Goal: Transaction & Acquisition: Register for event/course

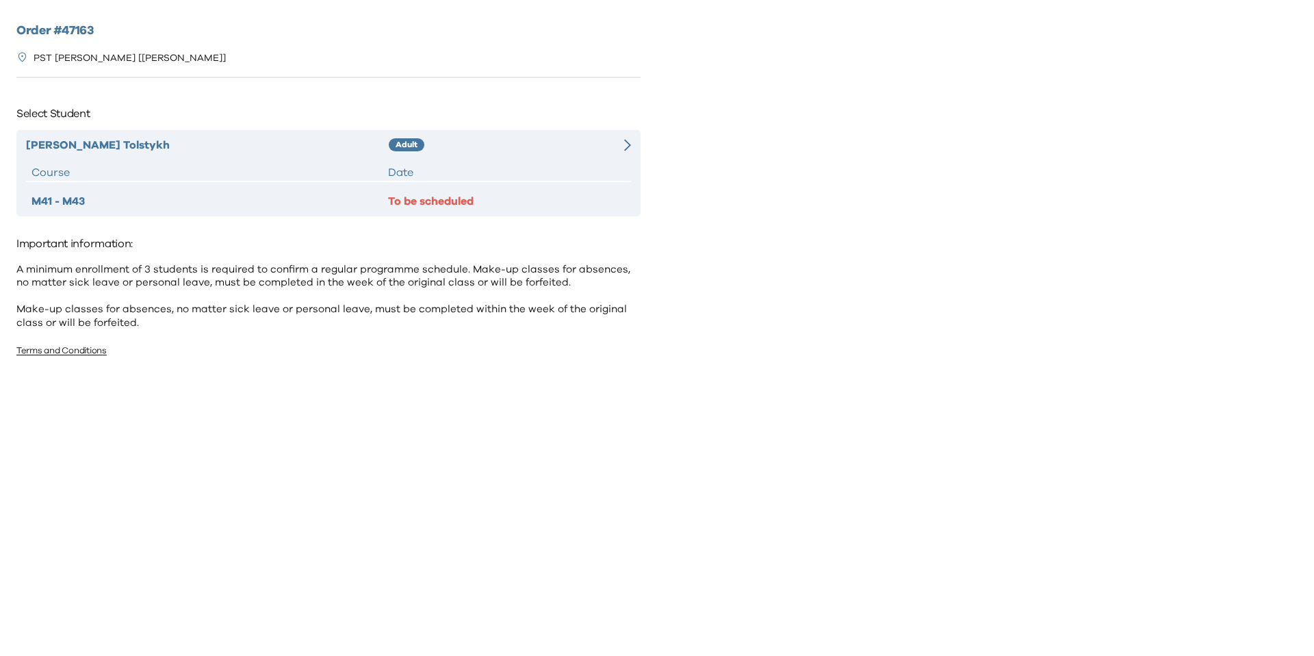
click at [608, 157] on div "Eugene Tolstykh Adult Course Date M41 - M43 To be scheduled" at bounding box center [328, 173] width 624 height 86
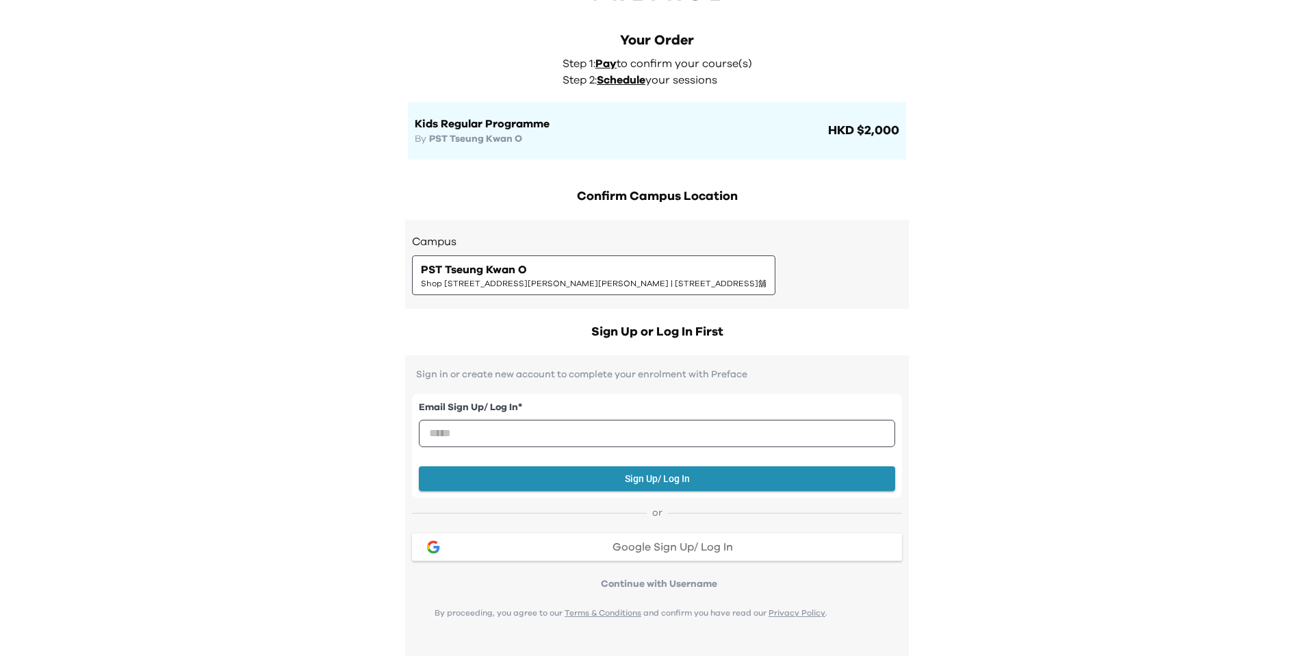
scroll to position [42, 0]
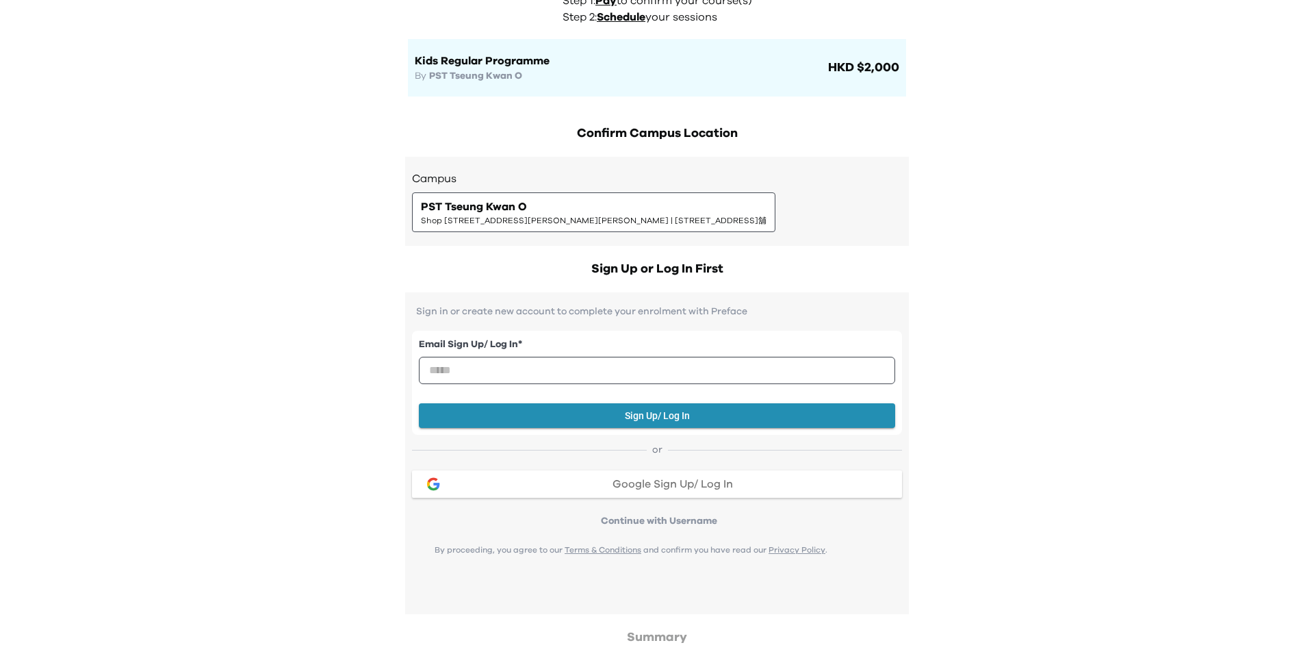
scroll to position [0, 0]
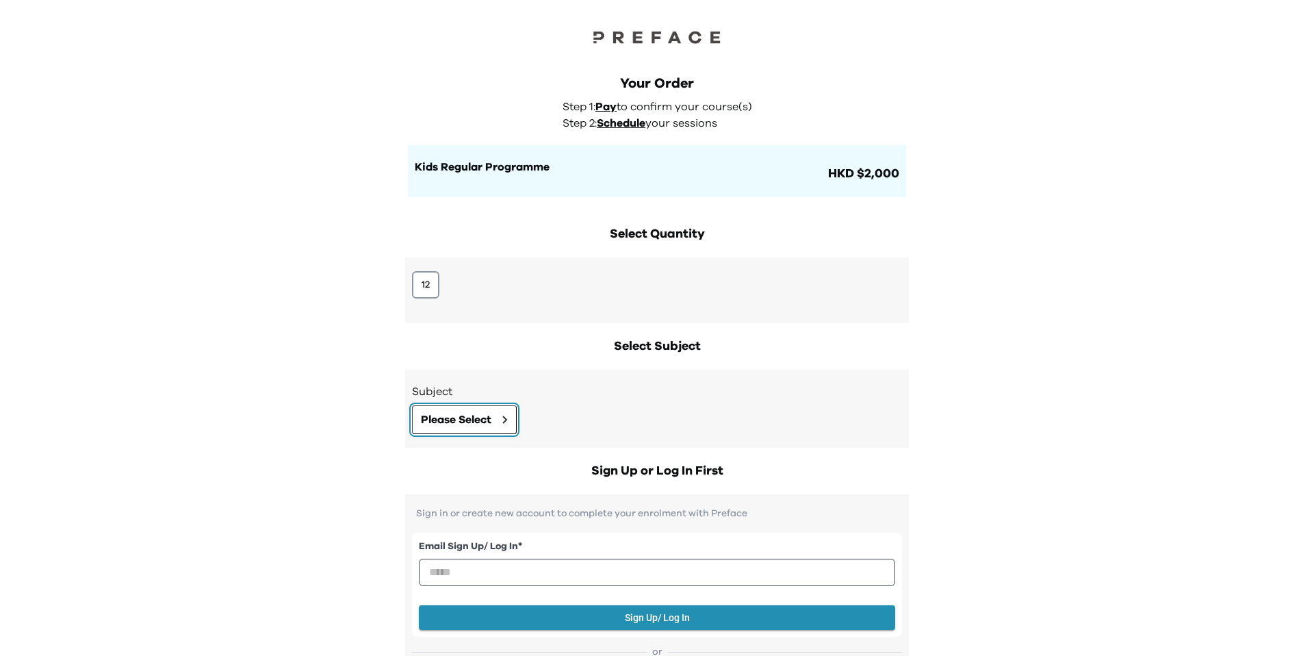
click at [457, 417] on span "Please Select" at bounding box center [456, 419] width 70 height 16
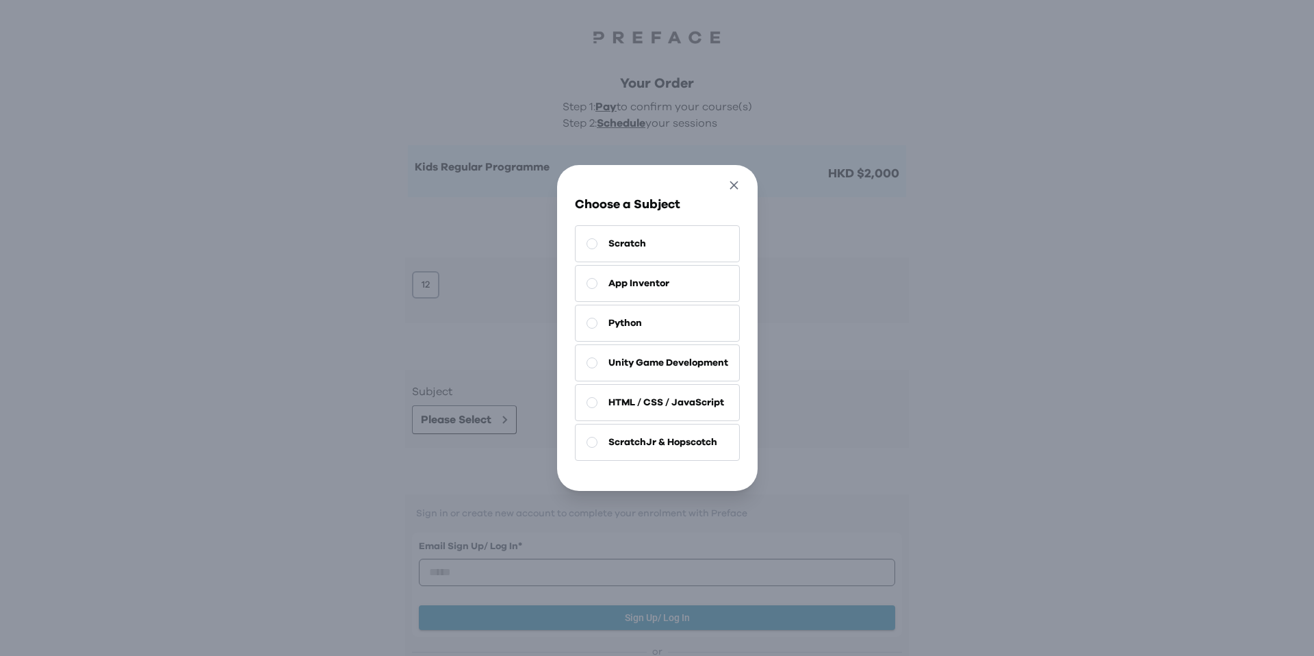
click at [732, 183] on icon "button" at bounding box center [734, 185] width 14 height 14
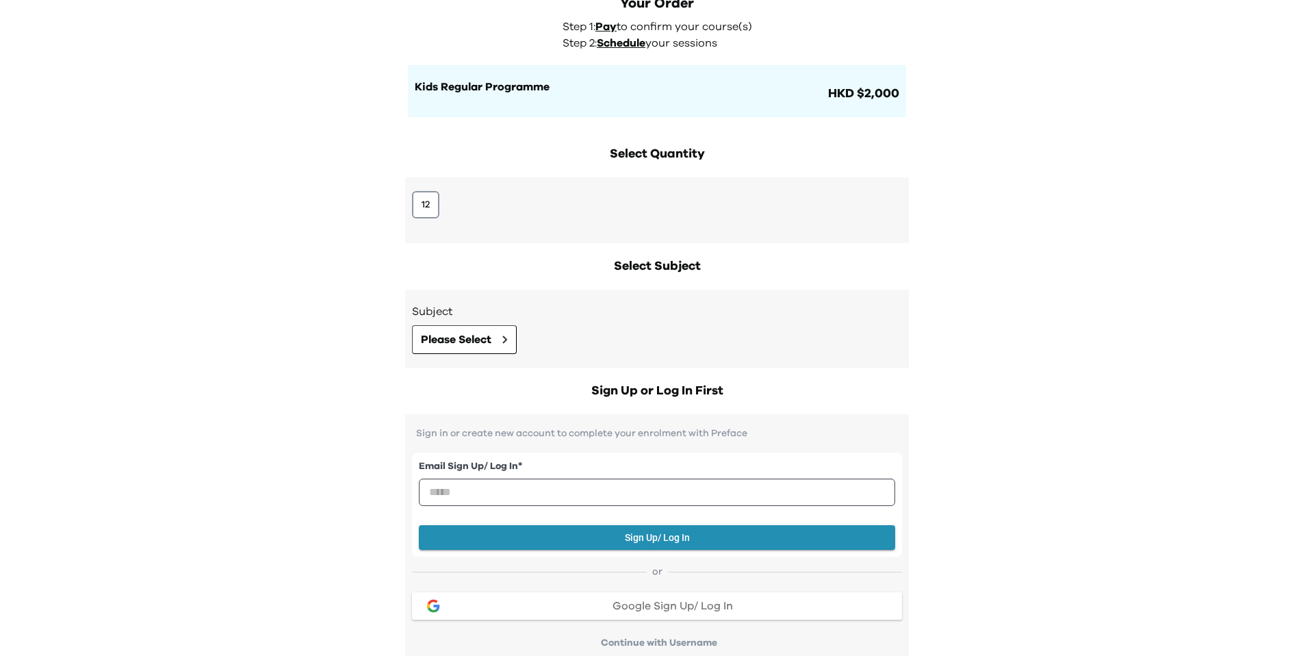
scroll to position [94, 0]
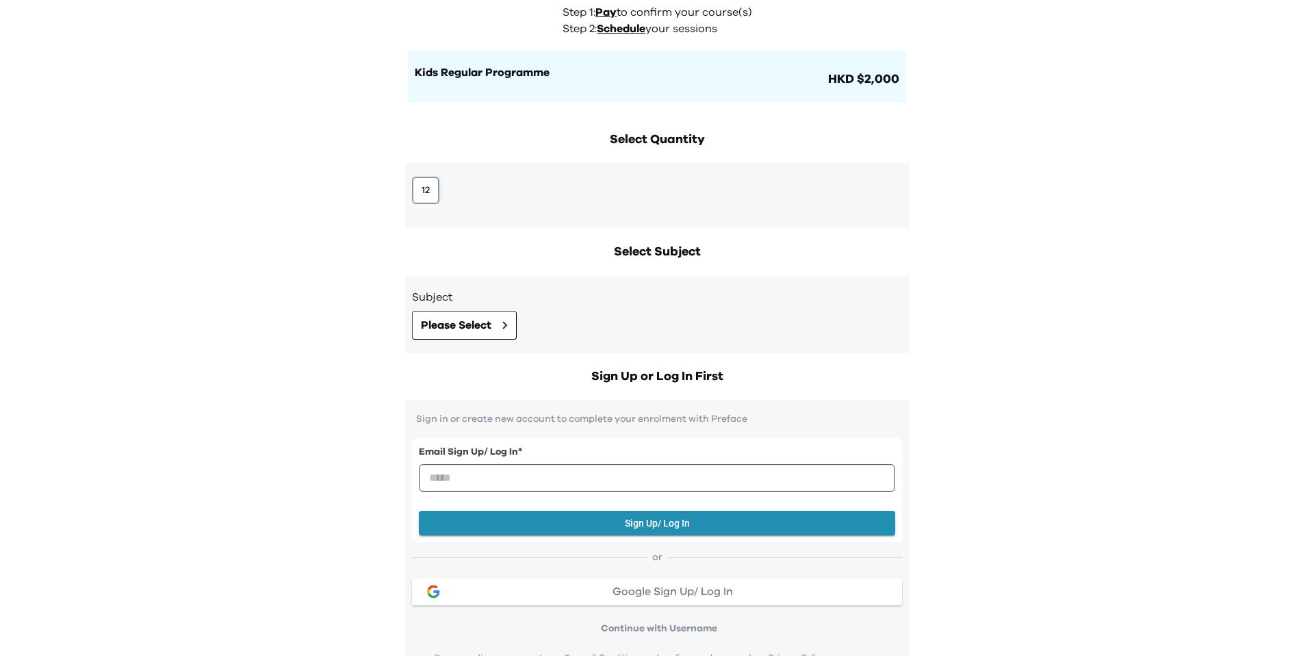
click at [420, 194] on button "12" at bounding box center [425, 190] width 27 height 27
click at [448, 318] on span "Please Select" at bounding box center [456, 325] width 70 height 16
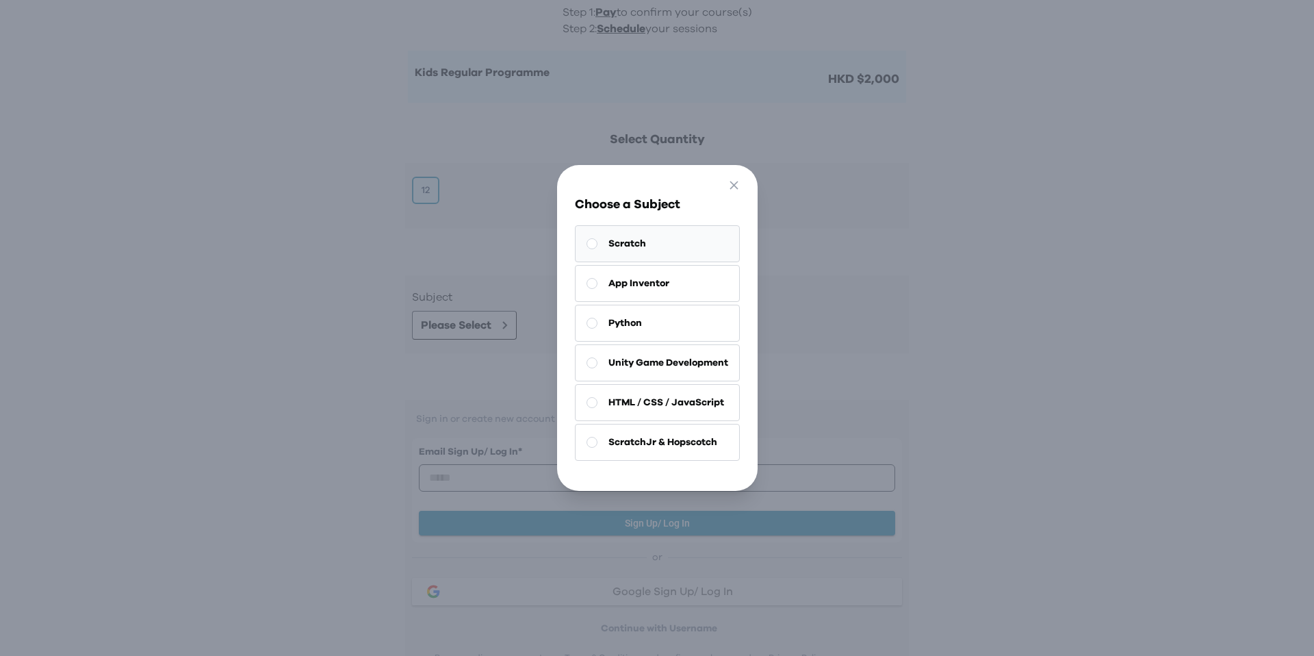
click at [589, 255] on button "Scratch" at bounding box center [657, 243] width 165 height 37
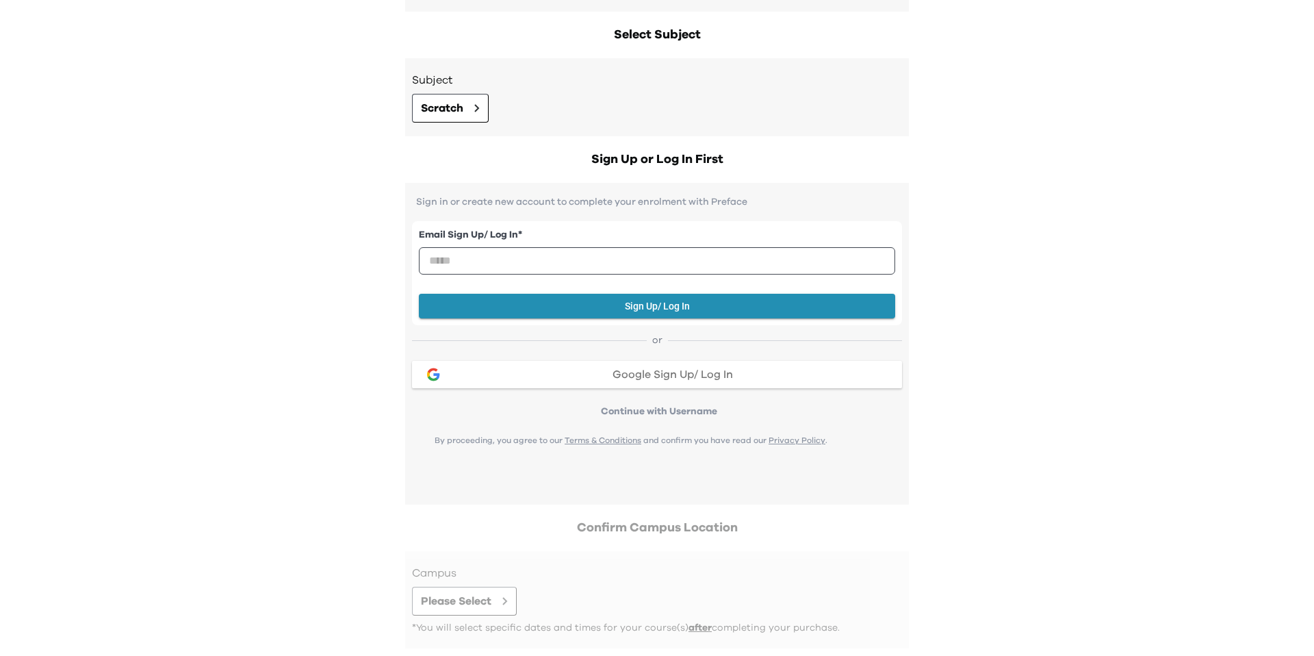
scroll to position [318, 0]
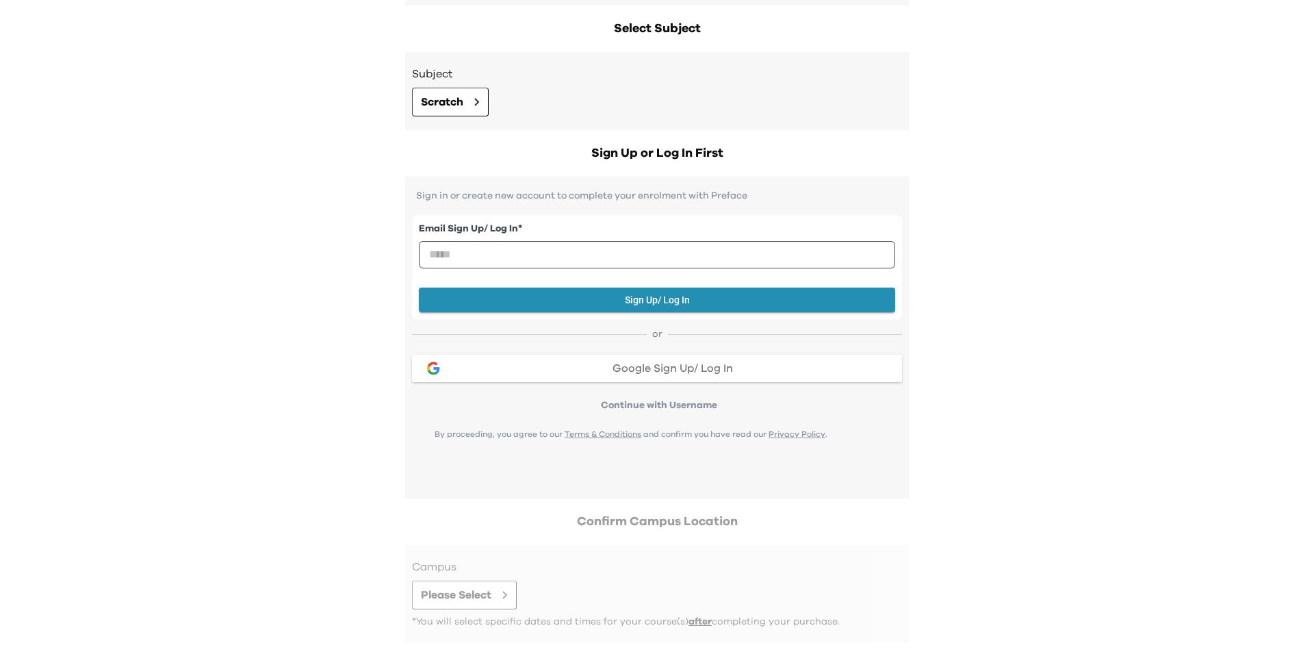
click at [600, 364] on div "Google Sign Up/ Log In" at bounding box center [672, 368] width 437 height 11
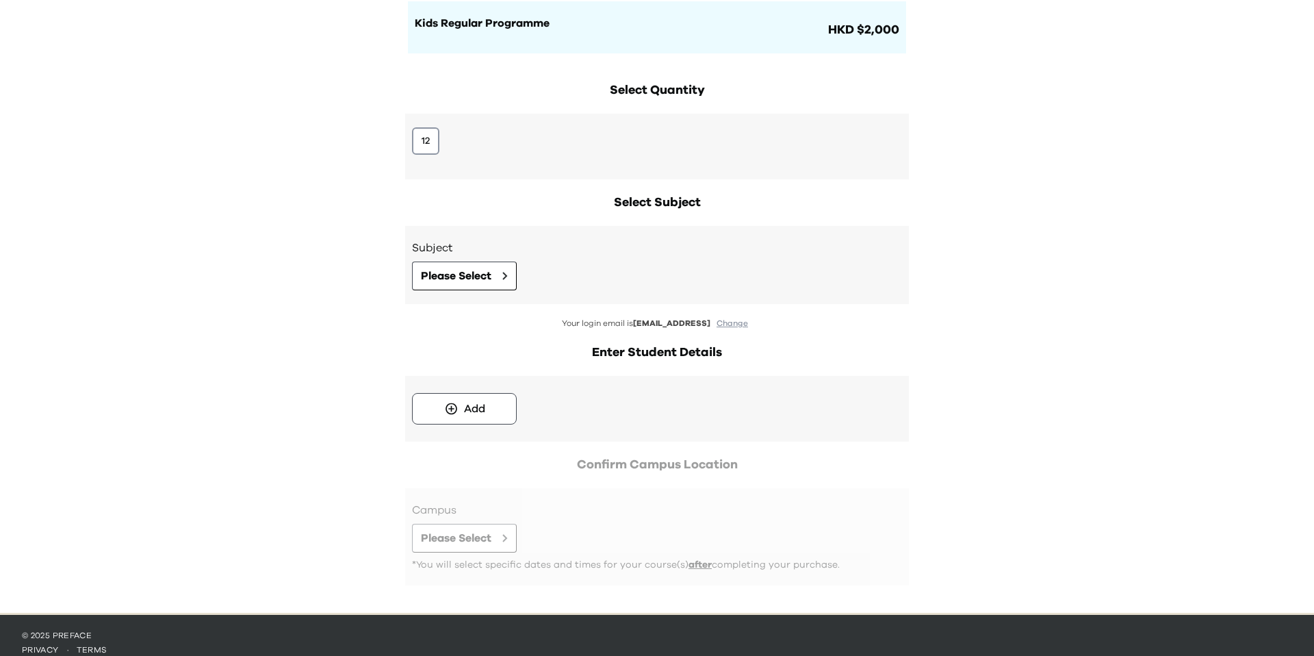
scroll to position [159, 0]
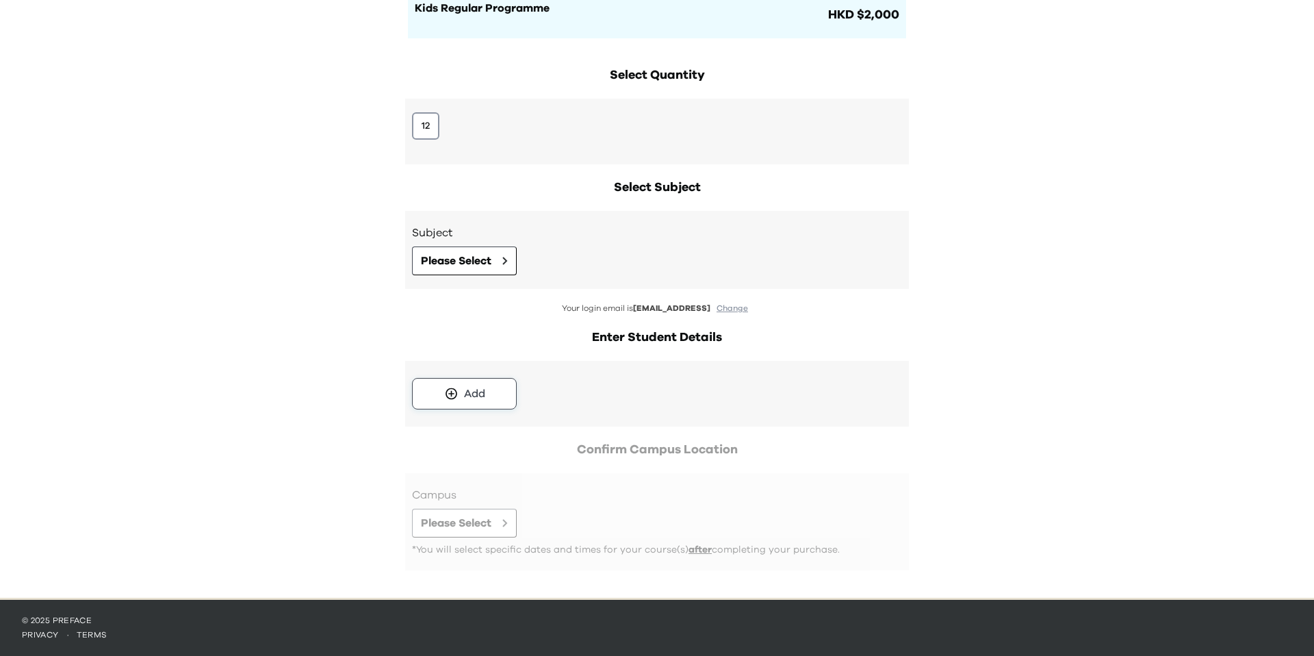
click at [489, 389] on button "Add" at bounding box center [464, 393] width 105 height 31
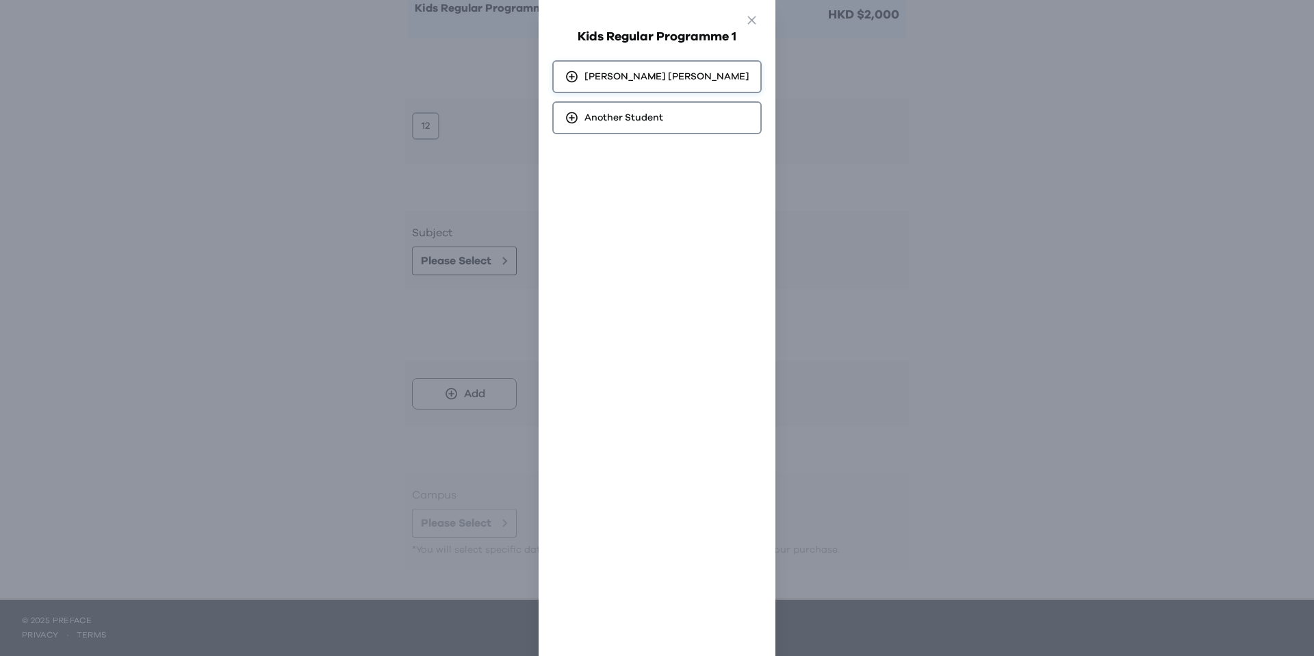
click at [615, 81] on span "[PERSON_NAME]" at bounding box center [666, 77] width 165 height 14
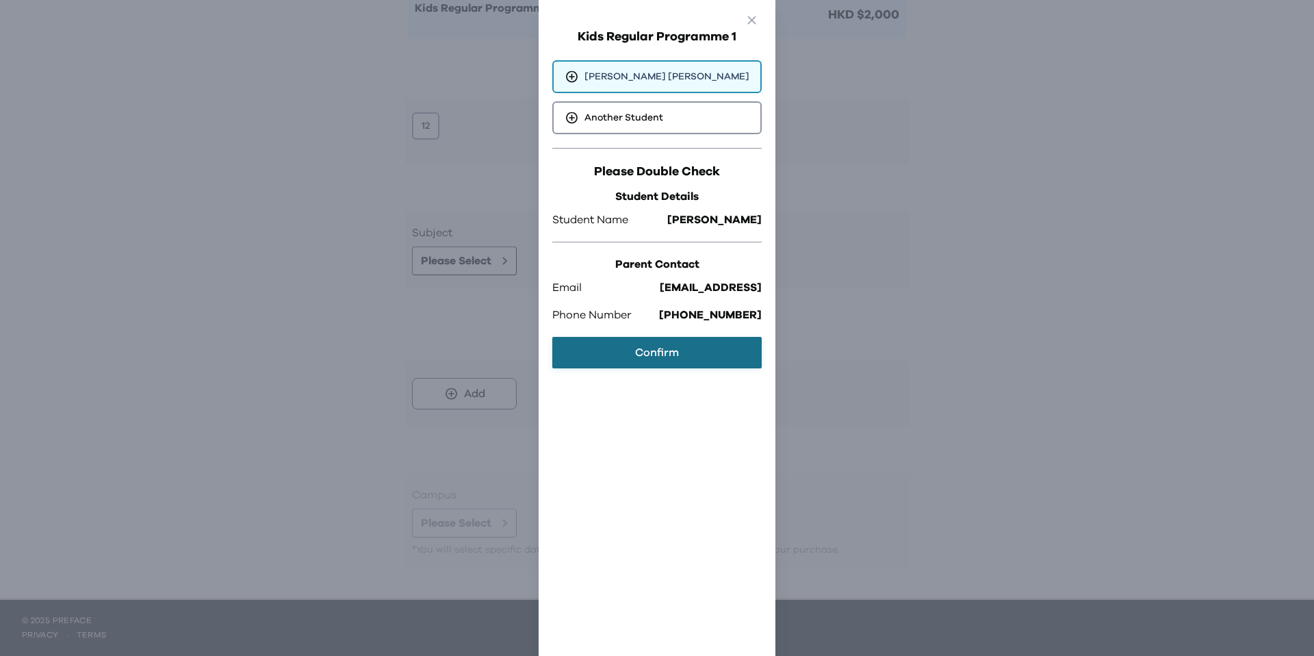
click at [645, 349] on button "Confirm" at bounding box center [656, 352] width 209 height 31
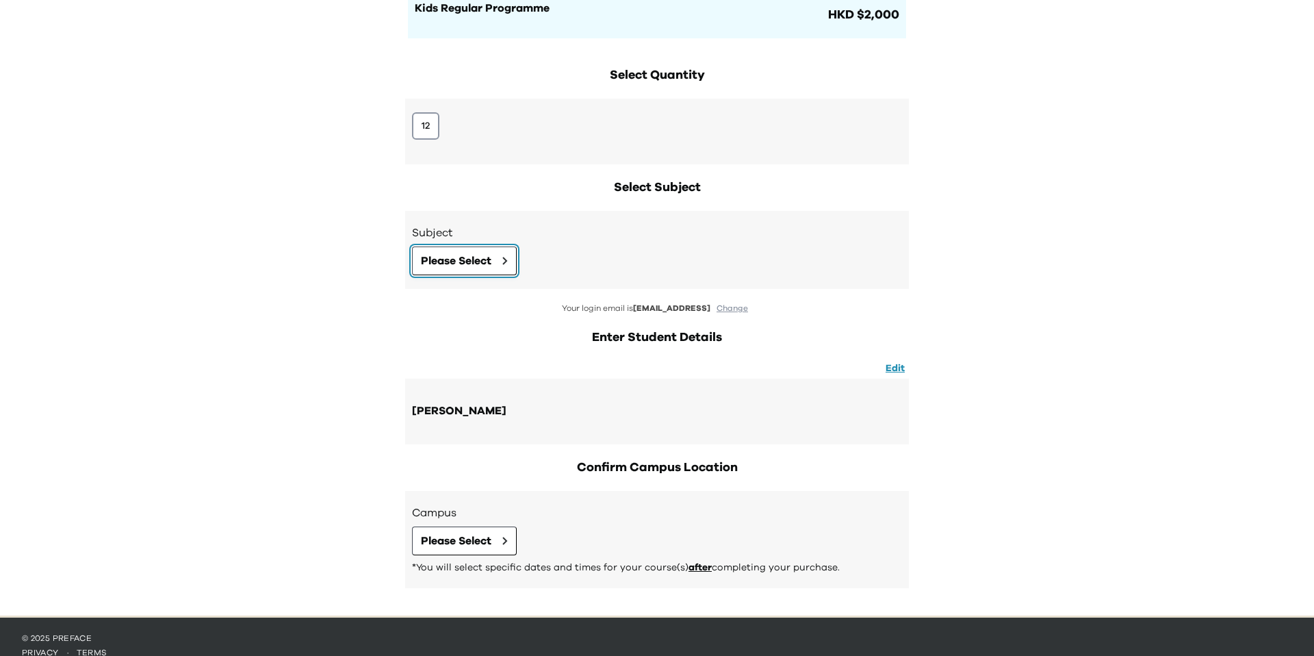
click at [467, 266] on span "Please Select" at bounding box center [456, 261] width 70 height 16
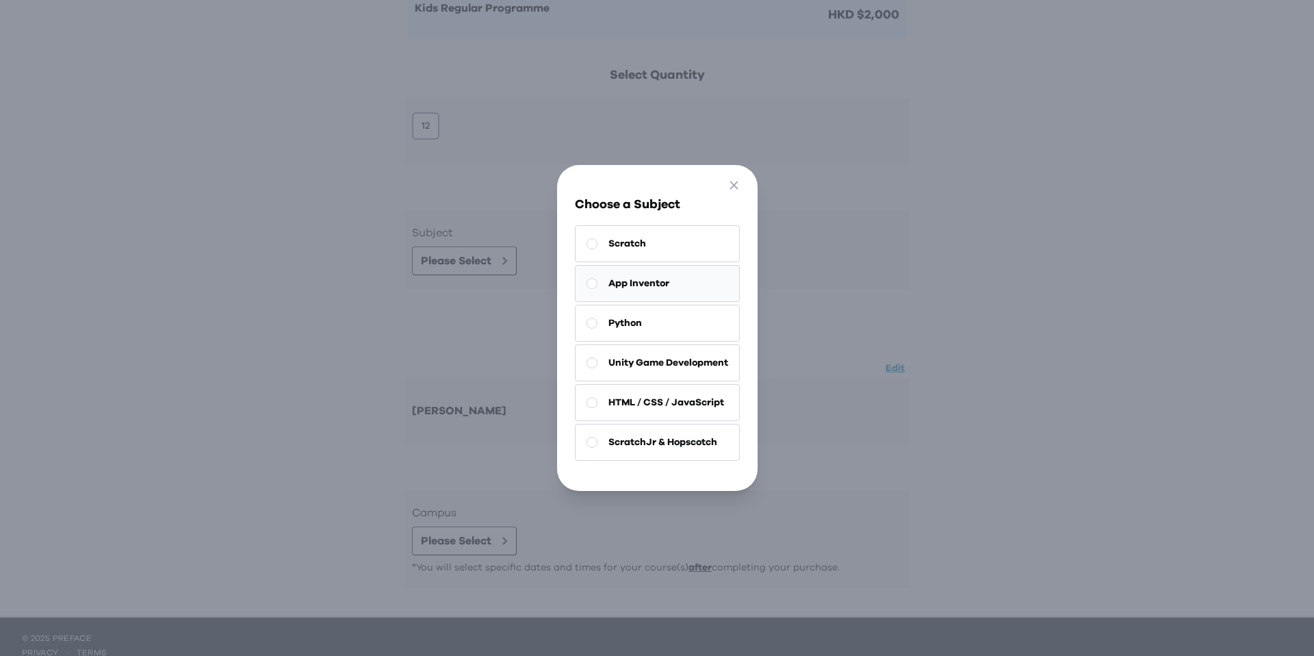
click at [623, 283] on span "App Inventor" at bounding box center [638, 283] width 61 height 14
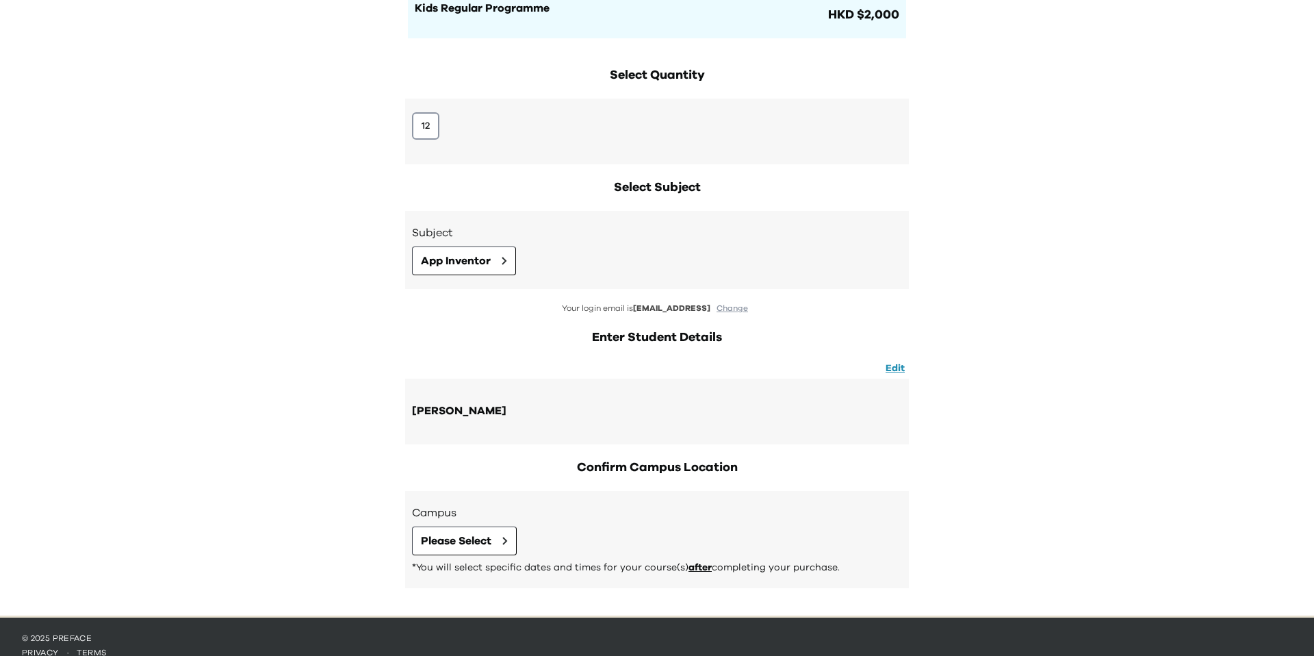
scroll to position [177, 0]
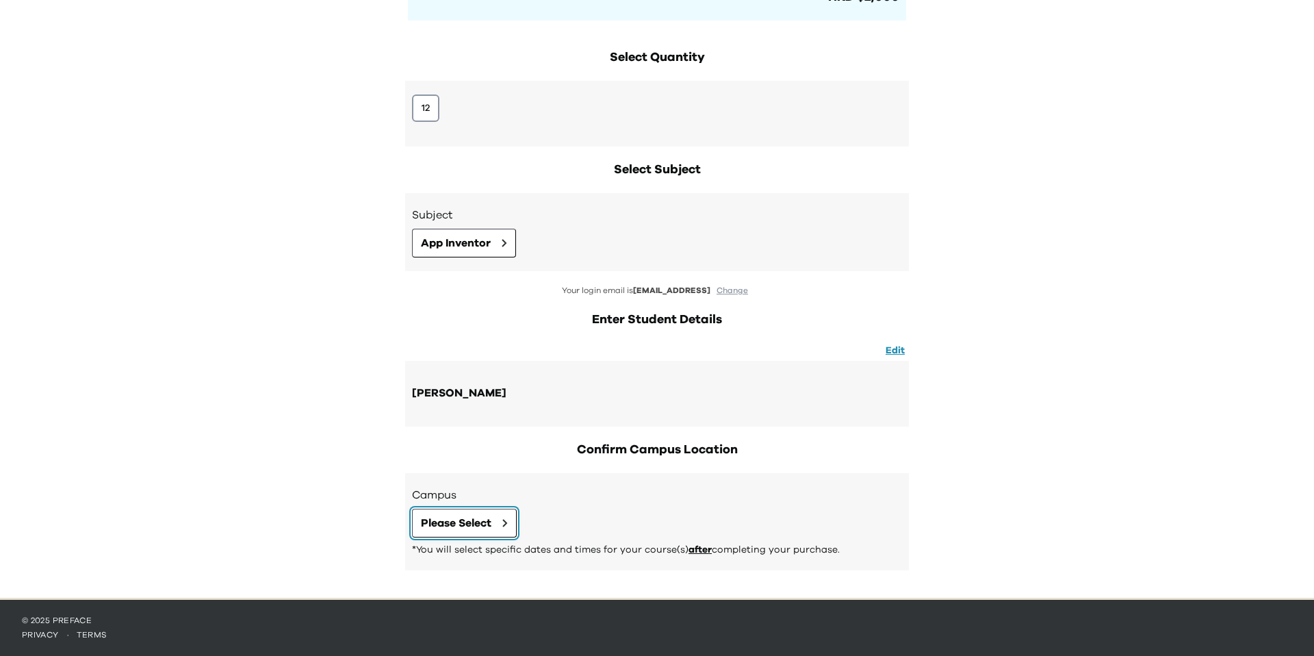
click at [461, 521] on span "Please Select" at bounding box center [456, 523] width 70 height 16
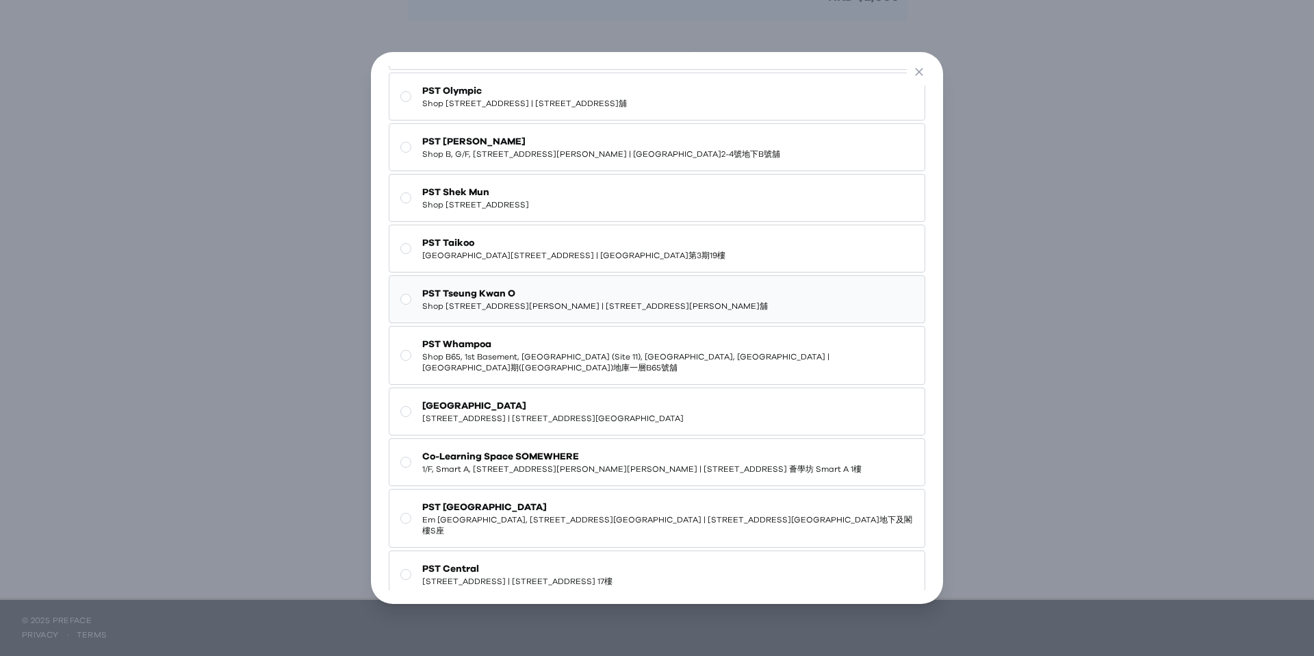
scroll to position [92, 0]
click at [411, 292] on icon at bounding box center [405, 297] width 11 height 11
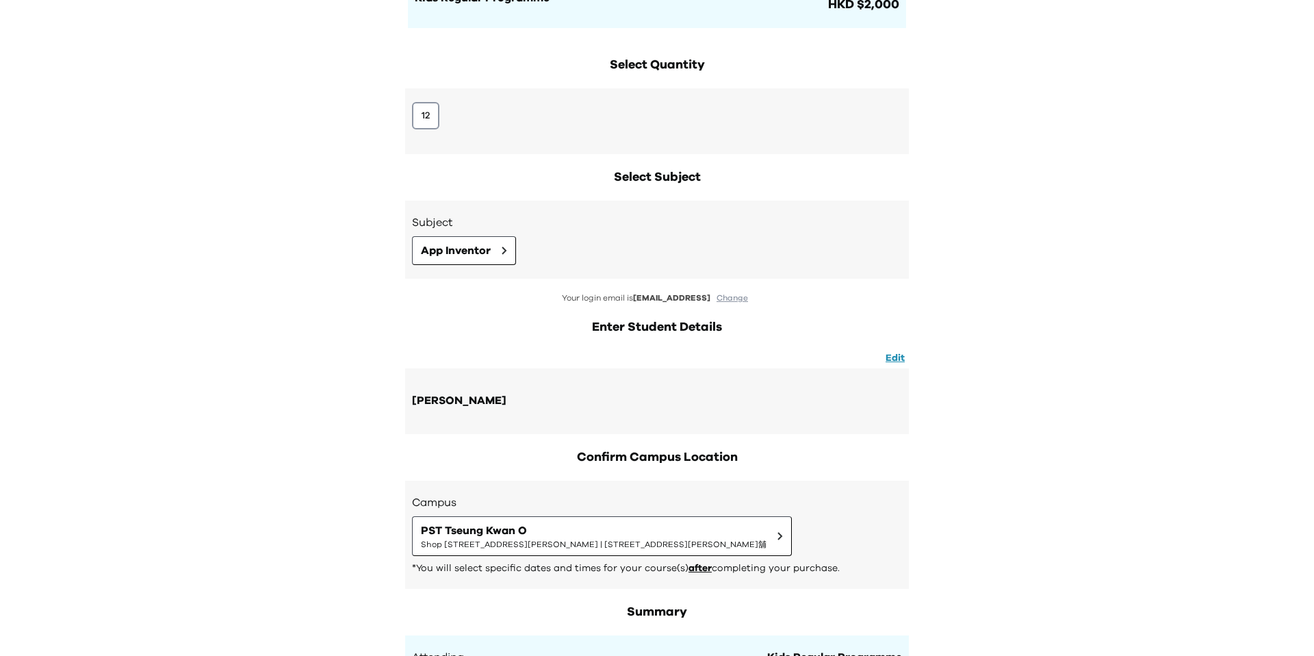
scroll to position [0, 0]
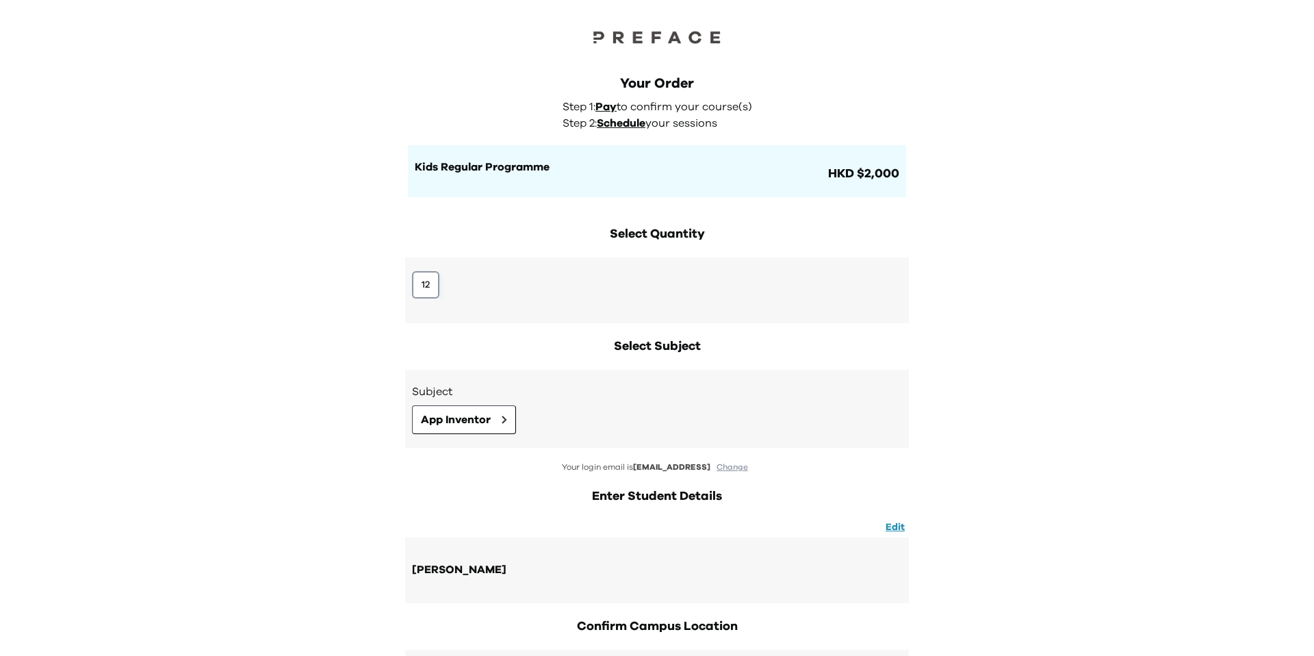
click at [430, 291] on button "12" at bounding box center [425, 284] width 27 height 27
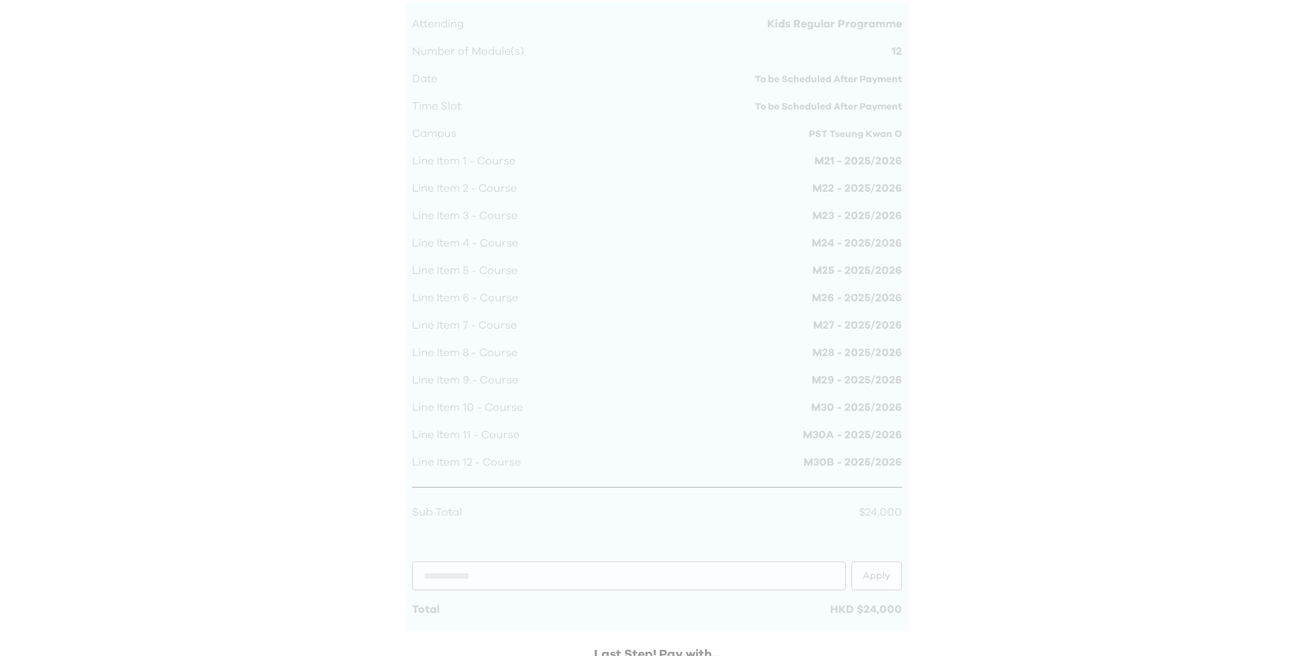
scroll to position [1168, 0]
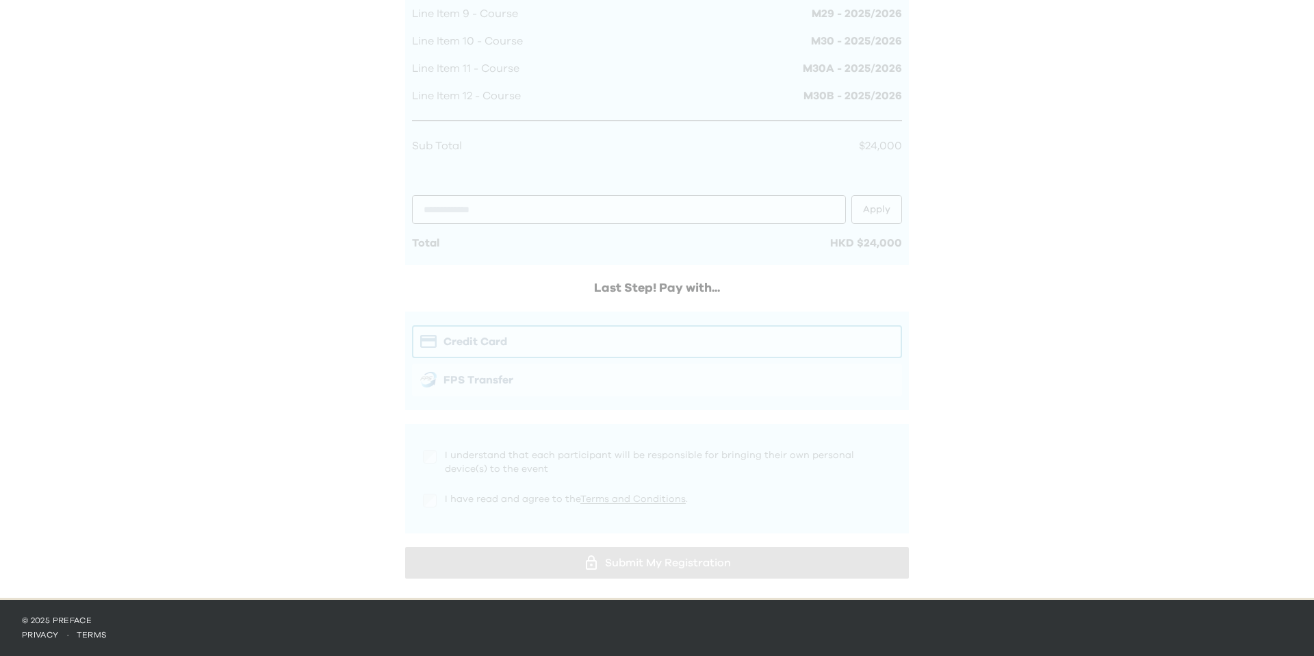
click at [648, 333] on div at bounding box center [657, 93] width 504 height 981
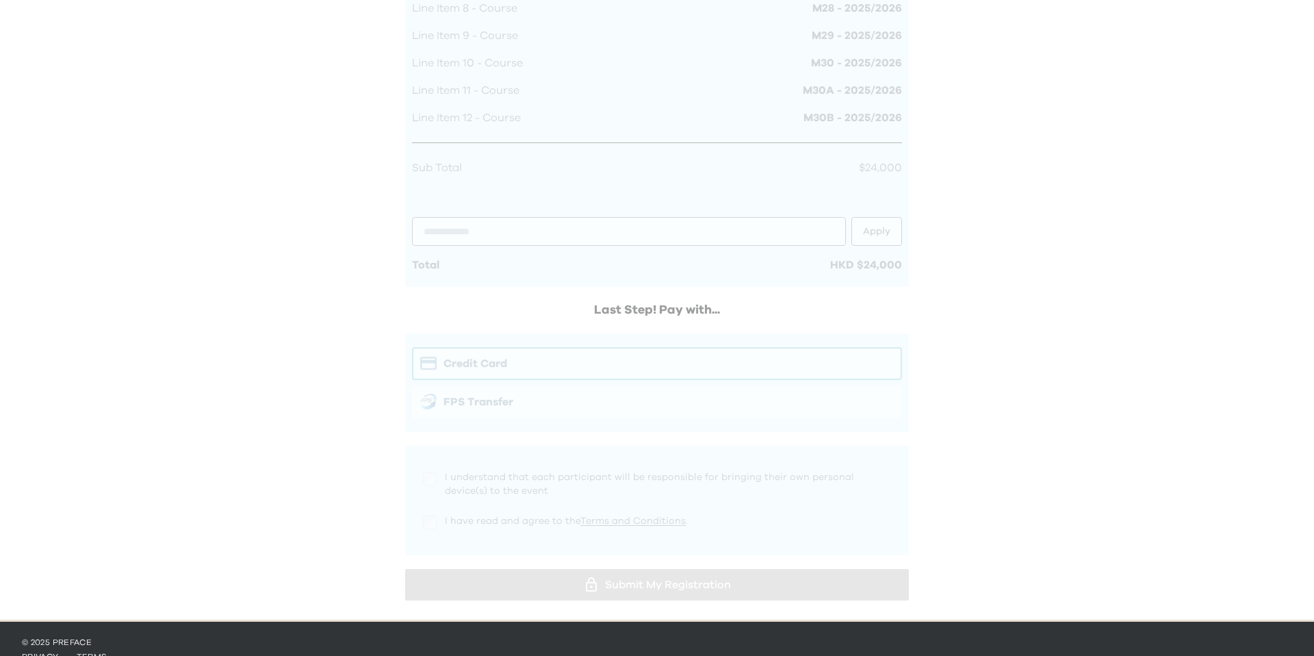
scroll to position [1156, 0]
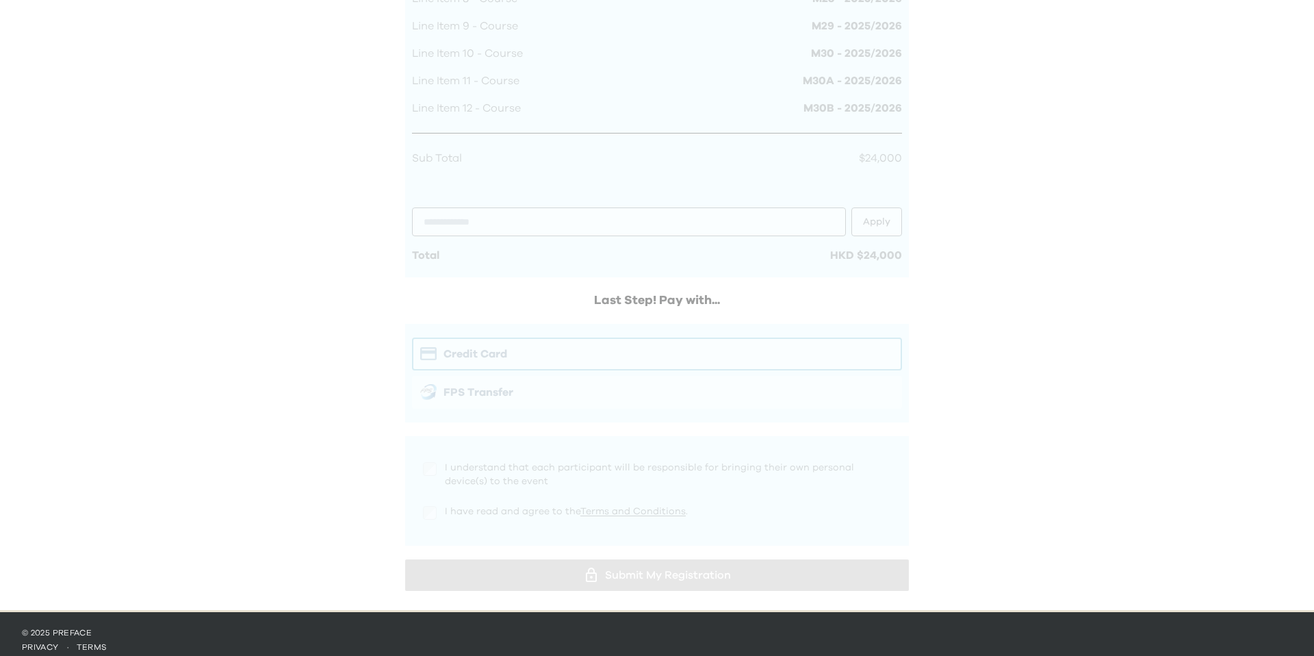
click at [542, 375] on div at bounding box center [657, 105] width 504 height 981
click at [531, 416] on div at bounding box center [657, 105] width 504 height 981
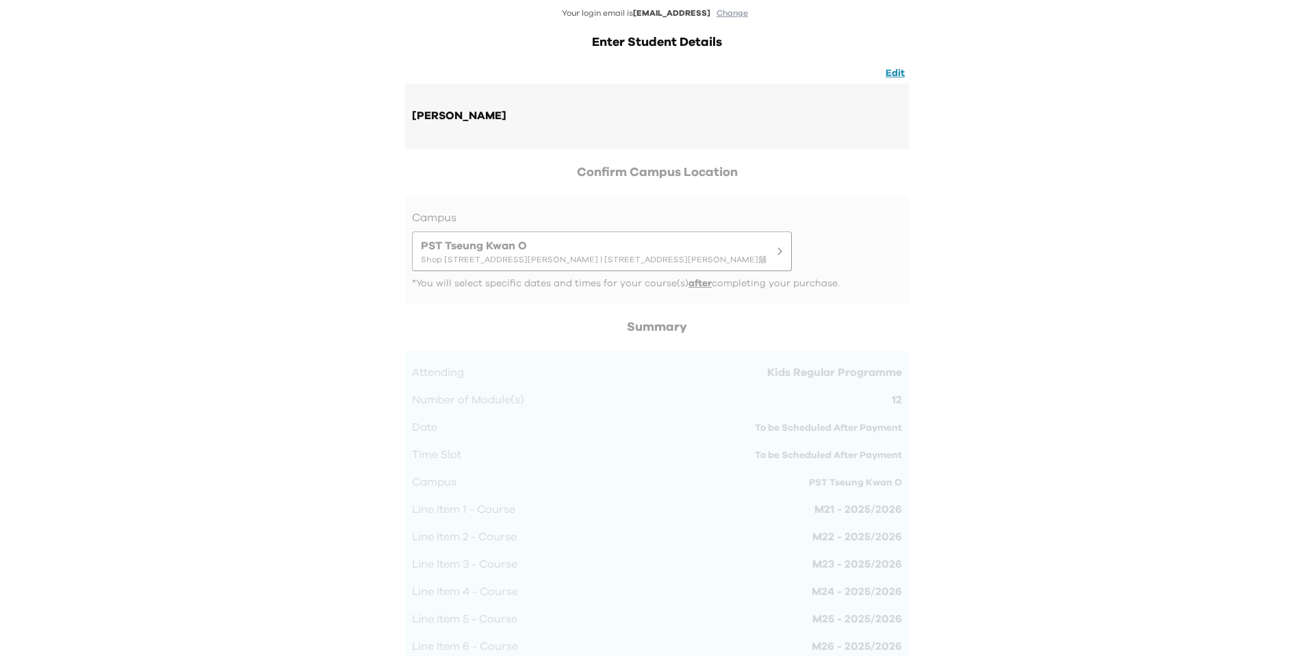
scroll to position [0, 0]
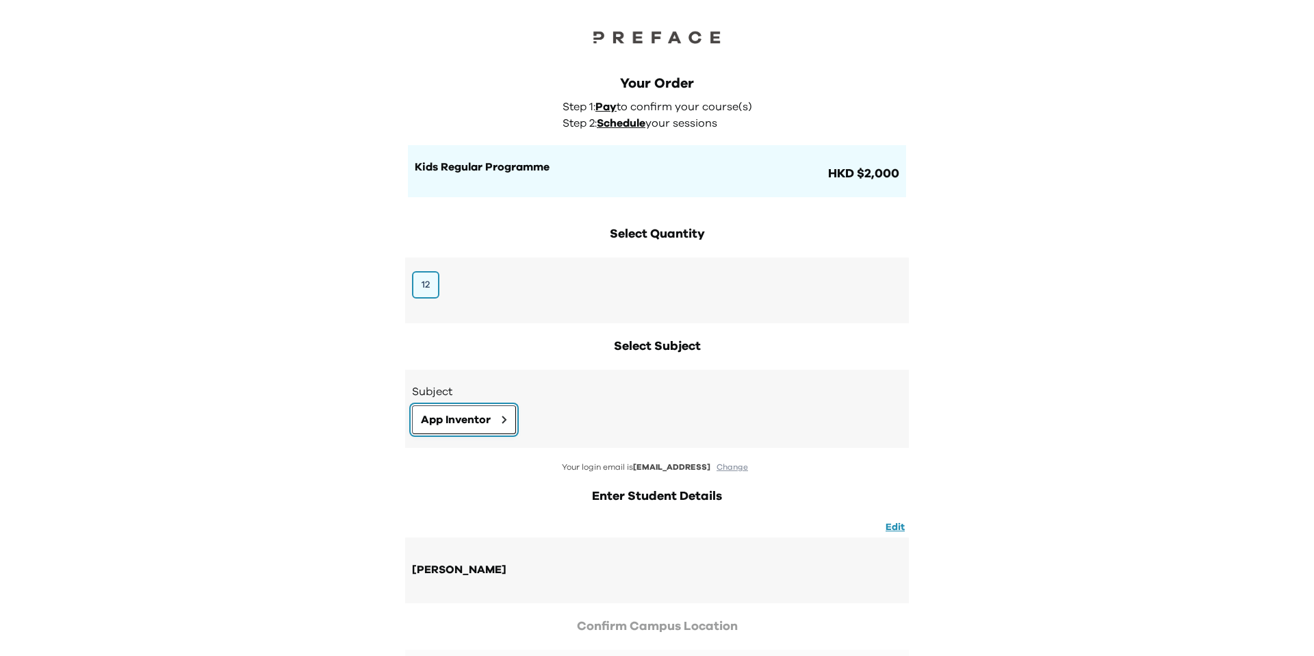
click at [465, 421] on span "App Inventor" at bounding box center [456, 419] width 70 height 16
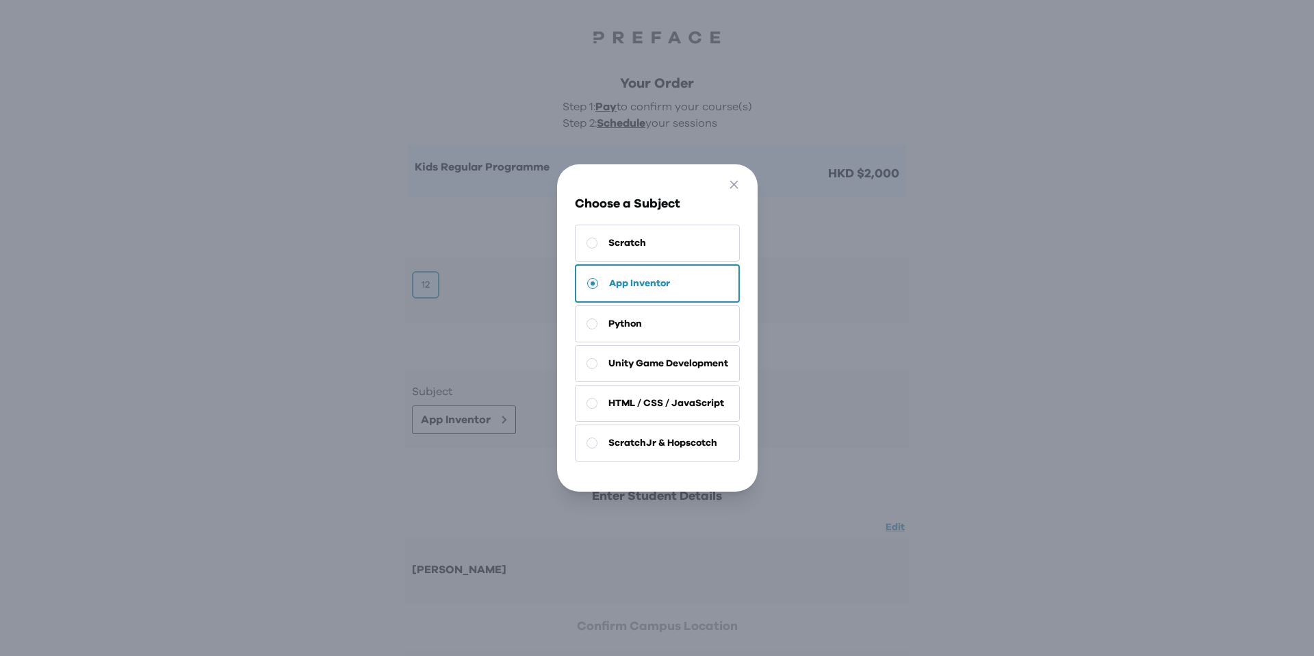
click at [588, 289] on button "App Inventor" at bounding box center [657, 283] width 165 height 38
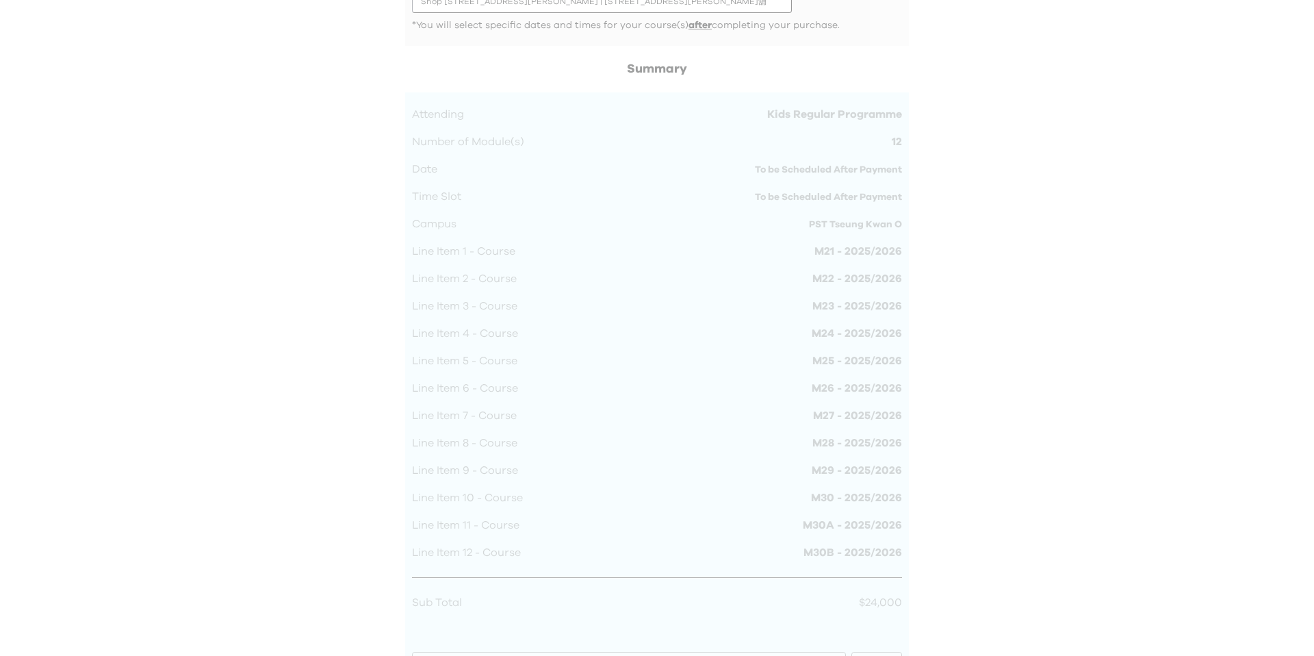
scroll to position [820, 0]
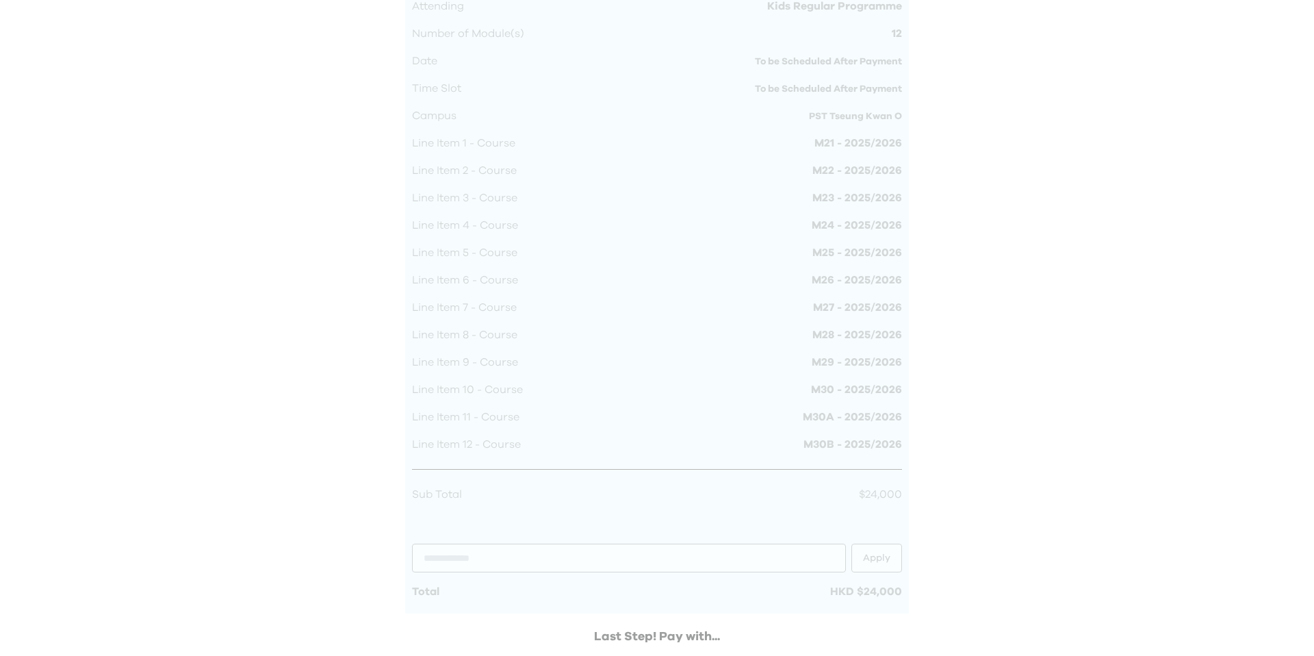
click at [506, 417] on div at bounding box center [657, 441] width 504 height 981
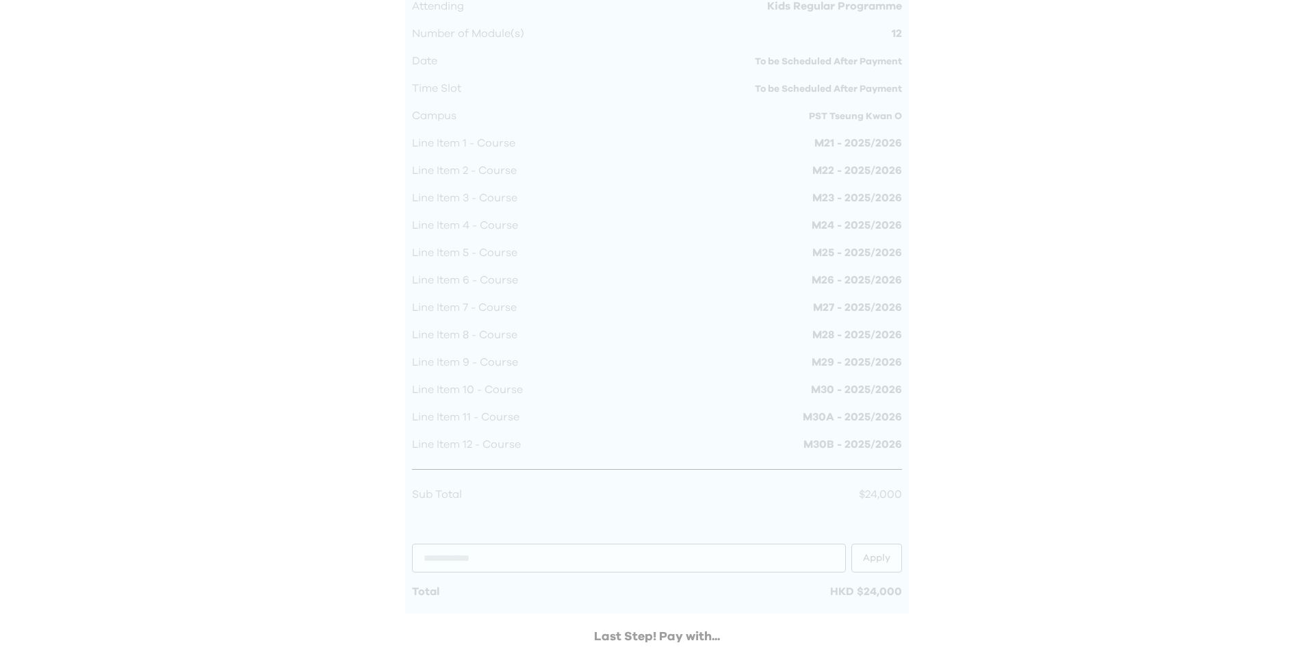
click at [500, 415] on div at bounding box center [657, 441] width 504 height 981
click at [655, 635] on div at bounding box center [657, 441] width 504 height 981
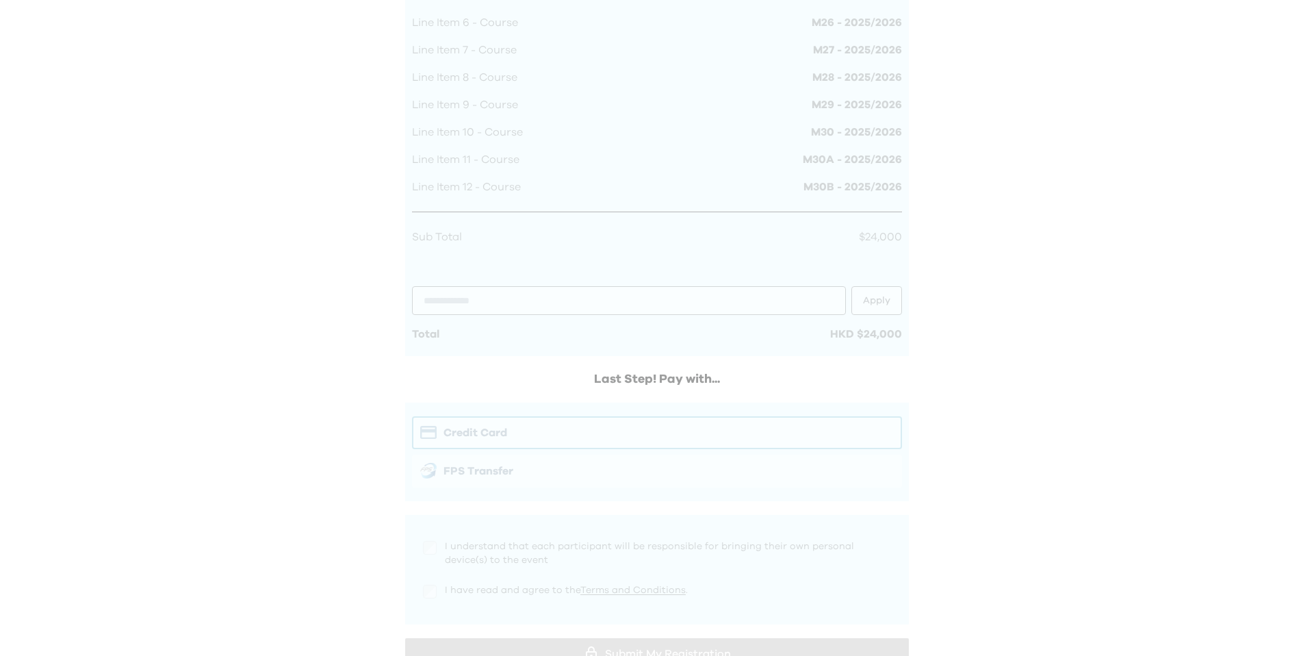
scroll to position [1168, 0]
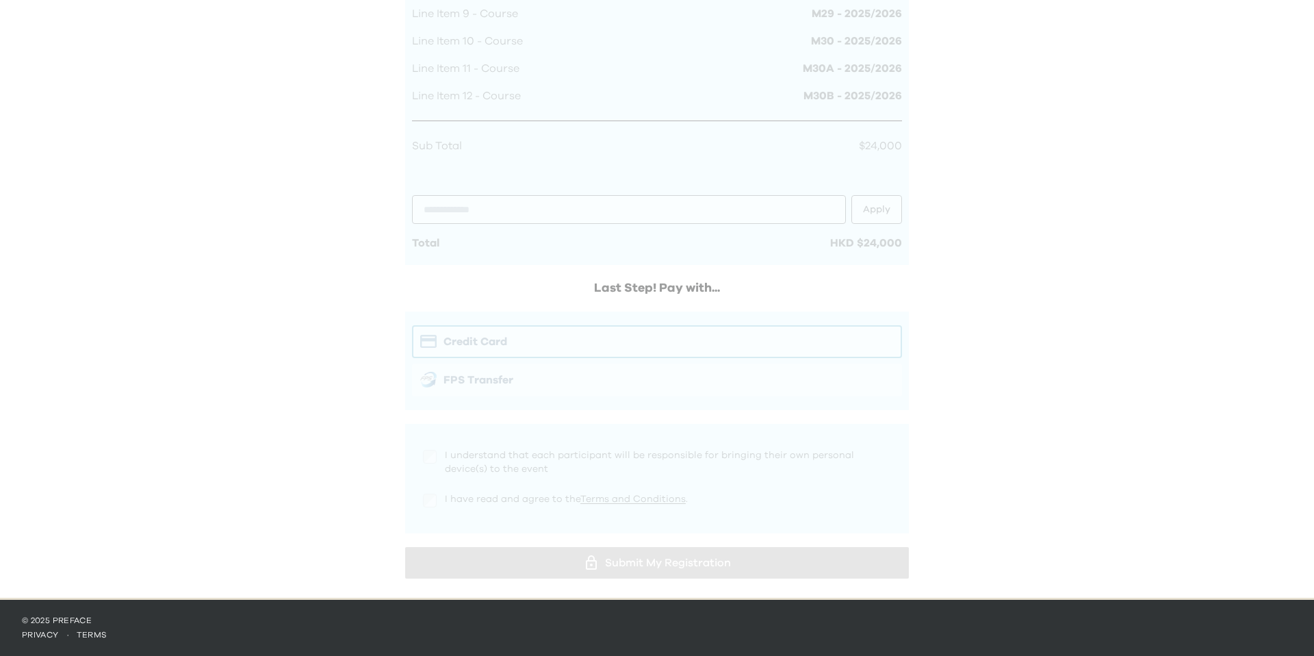
click at [461, 380] on div at bounding box center [657, 93] width 504 height 981
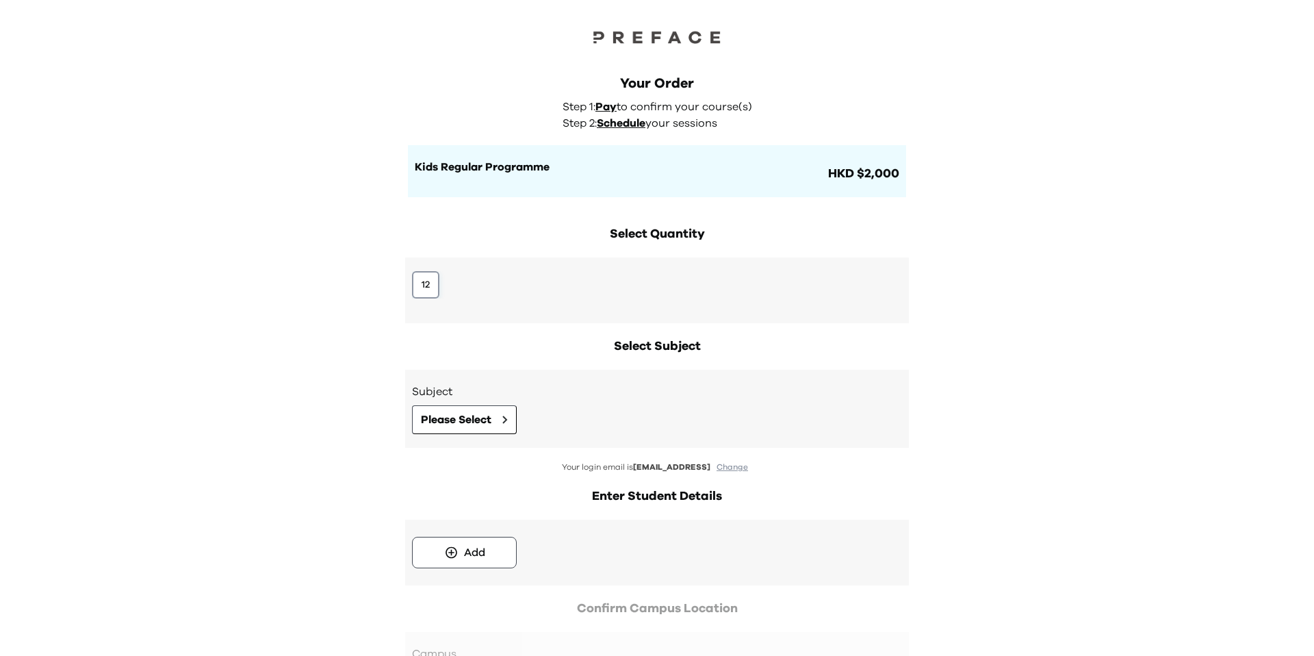
click at [434, 290] on button "12" at bounding box center [425, 284] width 27 height 27
click at [470, 413] on span "Please Select" at bounding box center [456, 419] width 70 height 16
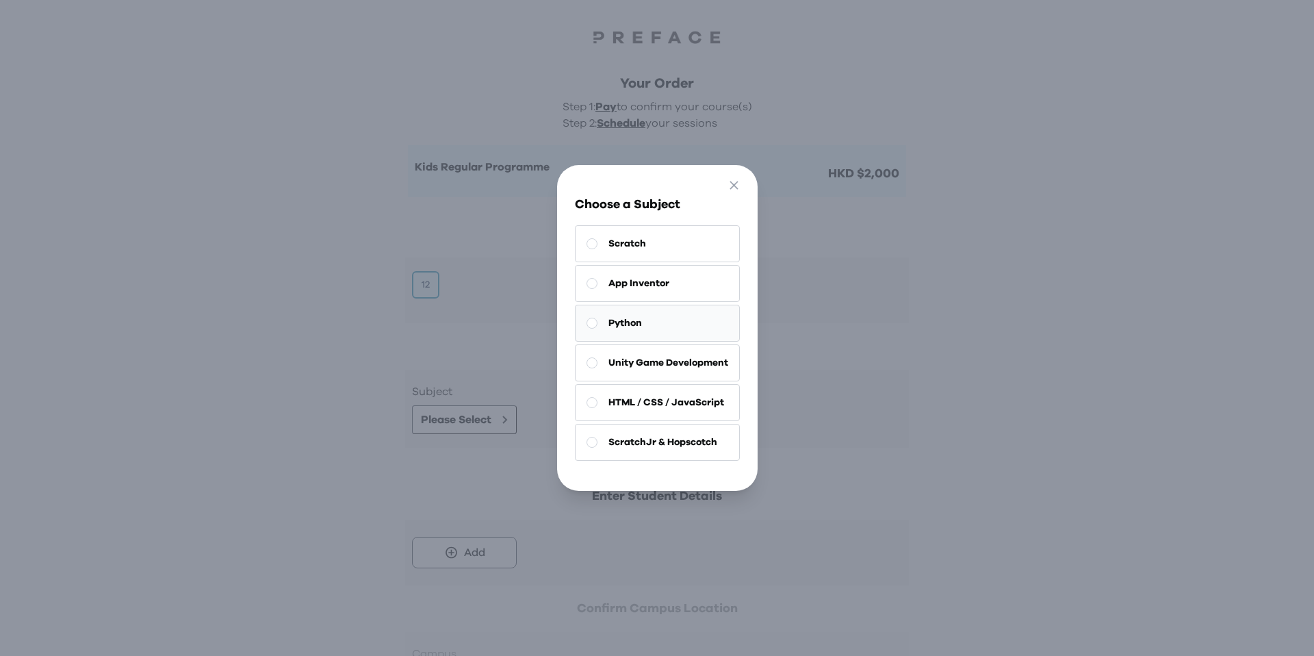
click at [633, 323] on span "Python" at bounding box center [625, 323] width 34 height 14
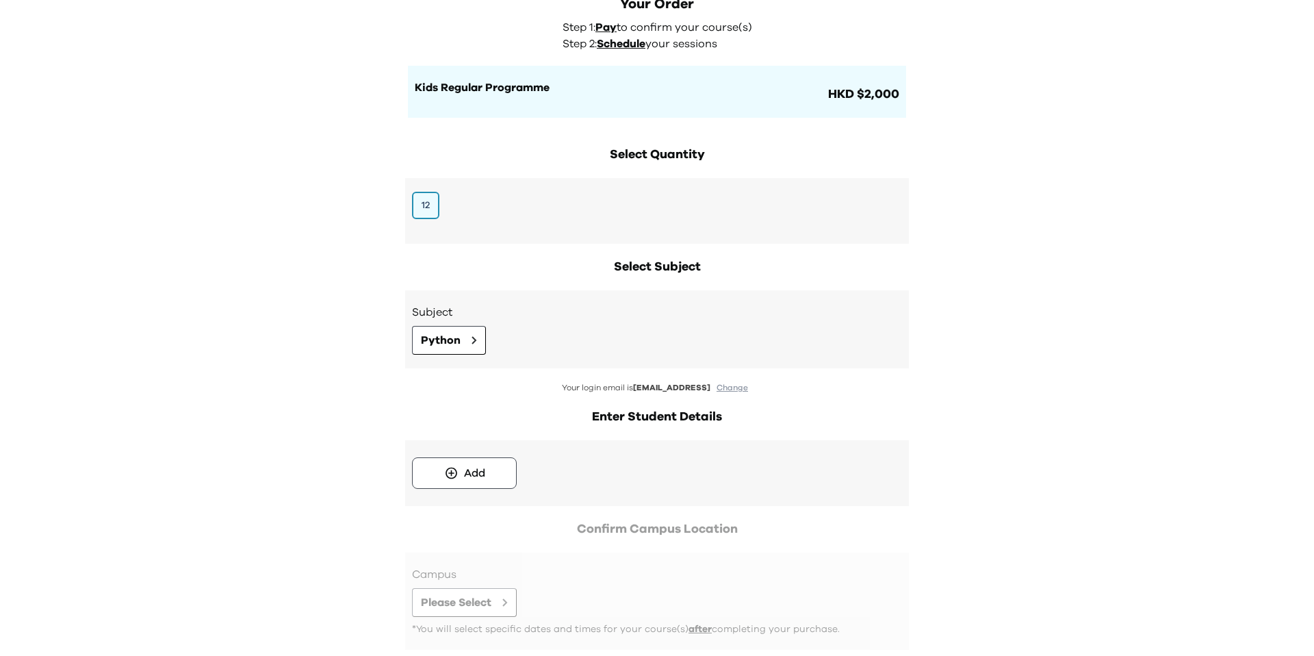
scroll to position [159, 0]
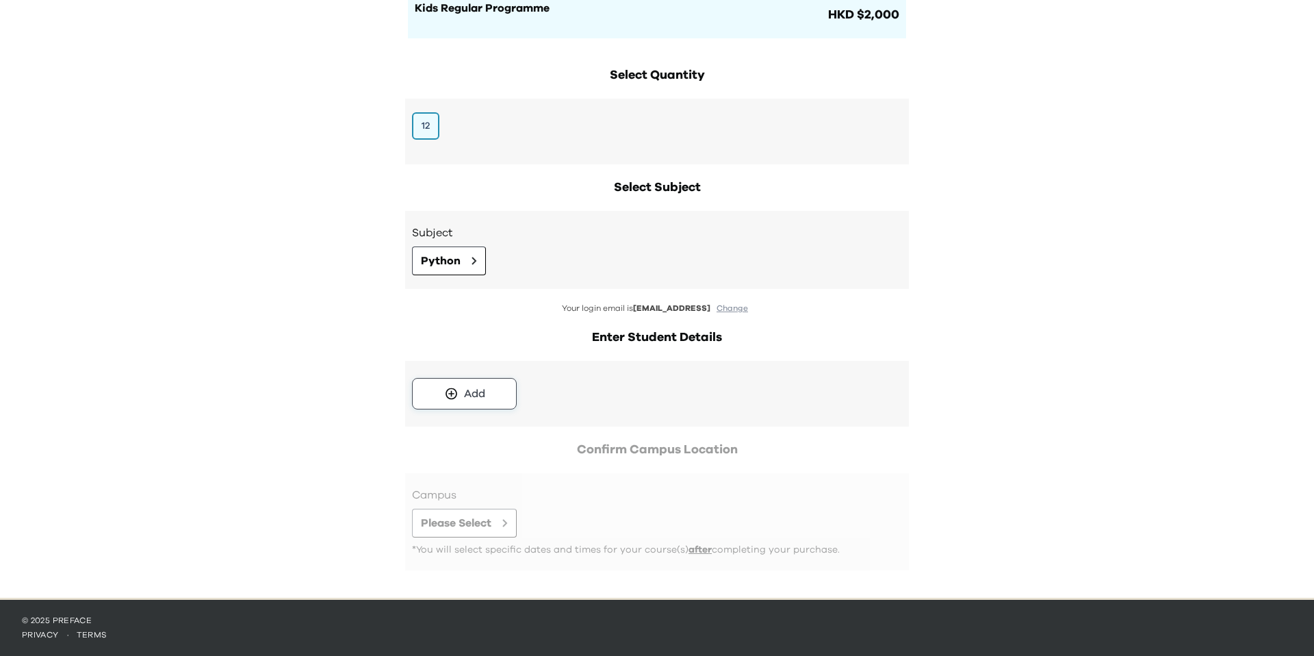
click at [471, 389] on div "Add" at bounding box center [474, 393] width 21 height 16
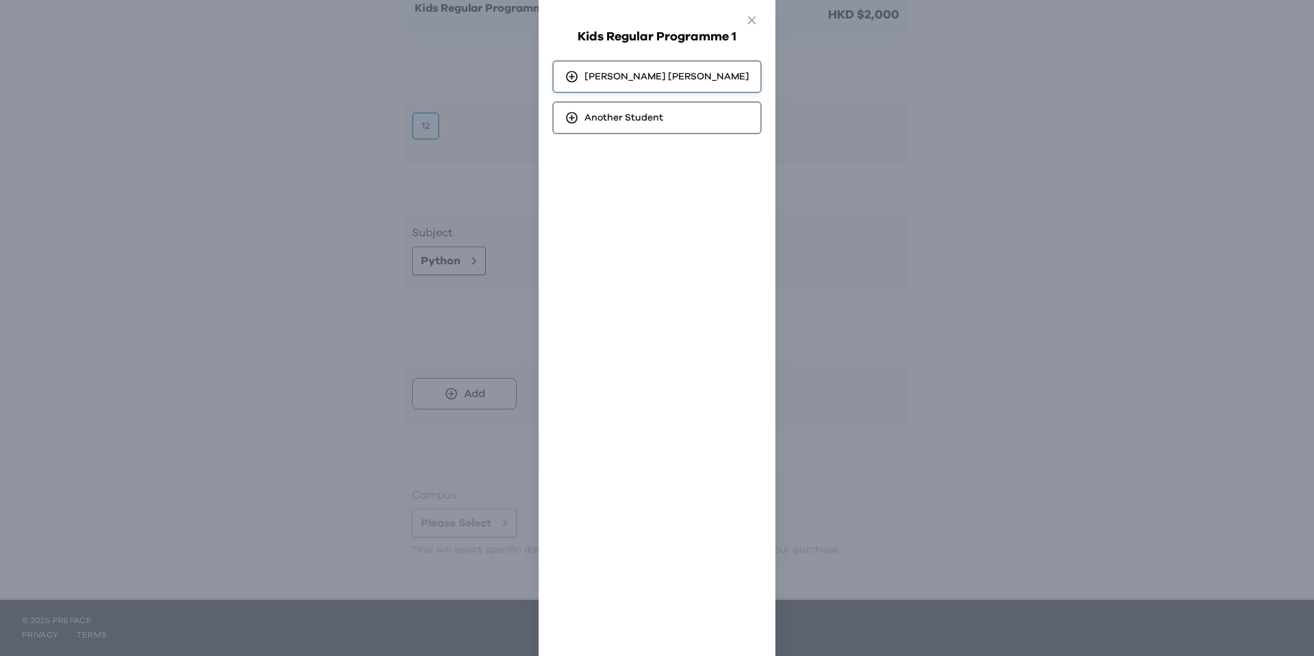
click at [629, 70] on span "[PERSON_NAME]" at bounding box center [666, 77] width 165 height 14
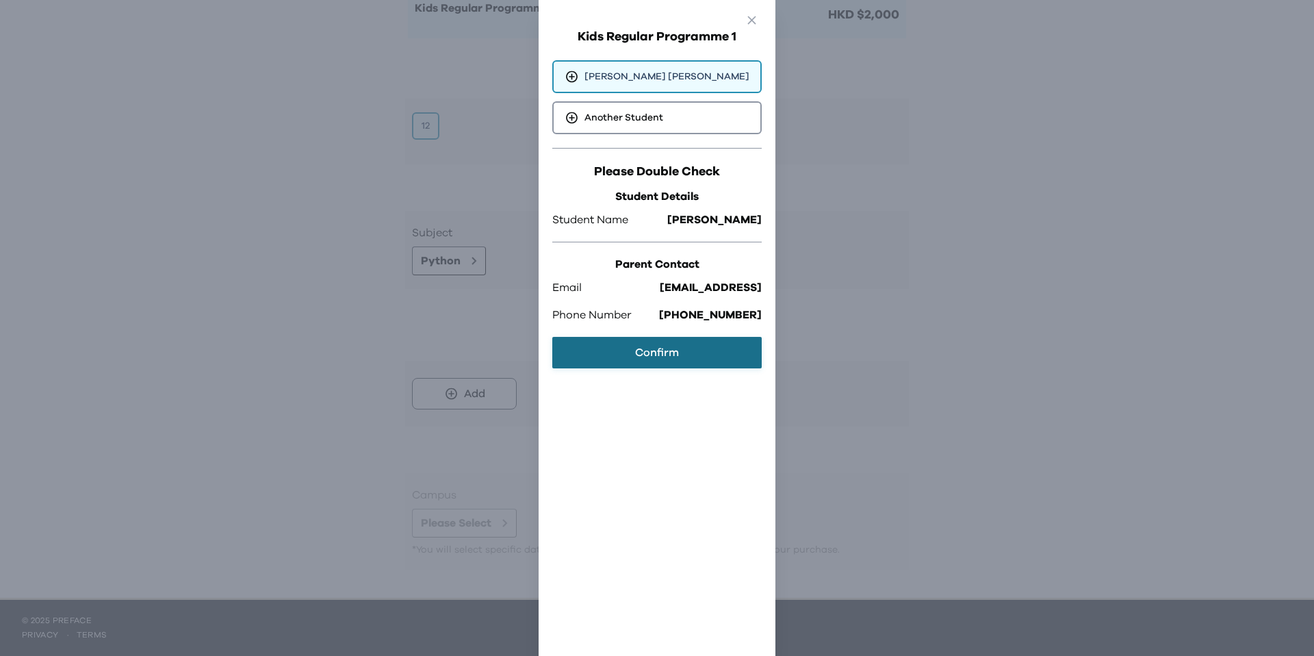
click at [669, 345] on button "Confirm" at bounding box center [656, 352] width 209 height 31
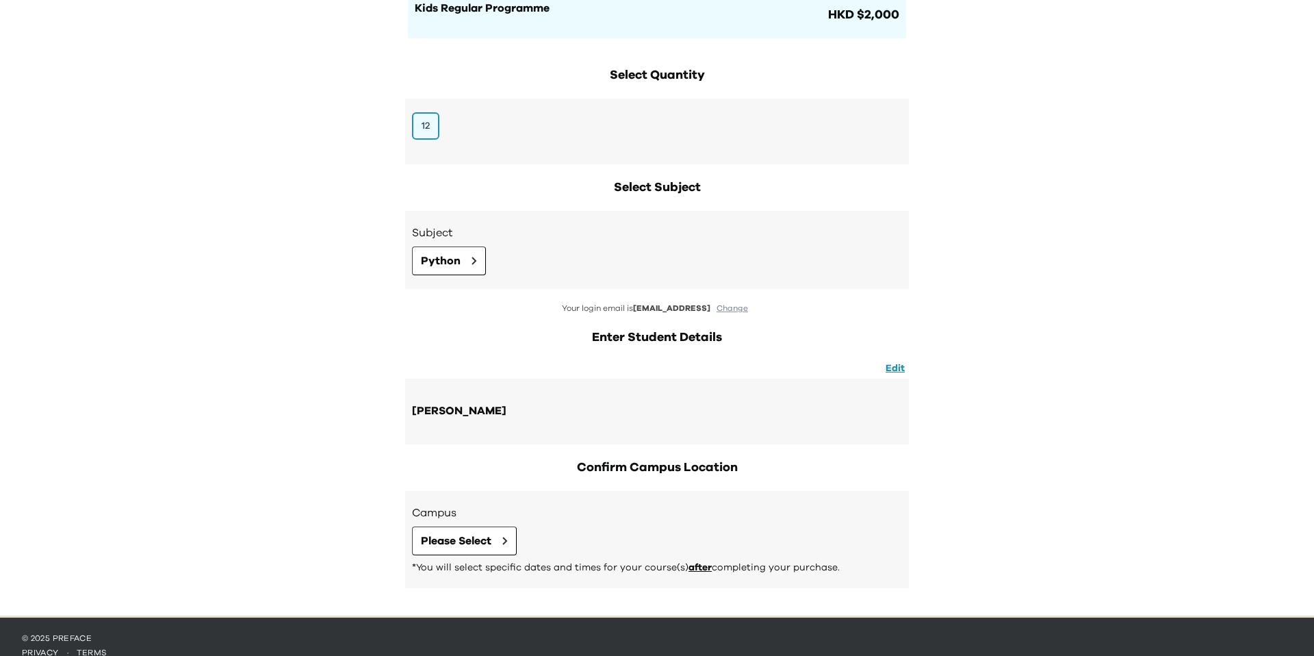
scroll to position [177, 0]
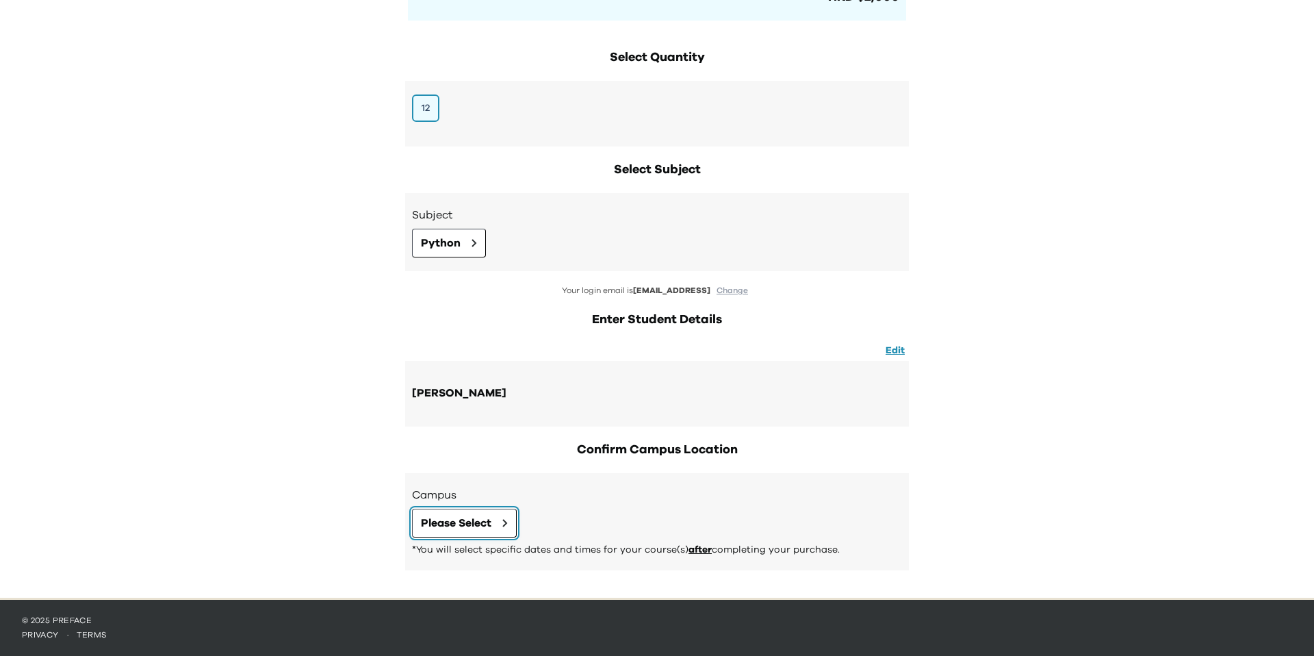
click at [480, 515] on span "Please Select" at bounding box center [456, 523] width 70 height 16
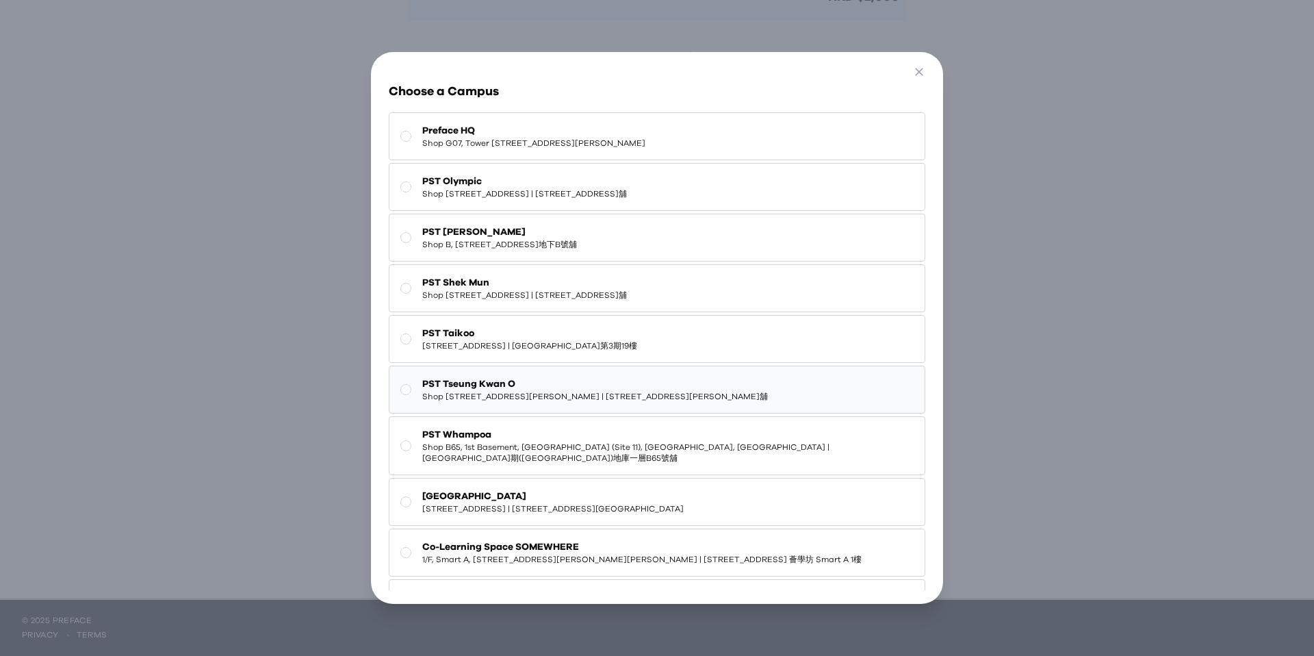
click at [623, 398] on span "Shop [STREET_ADDRESS][PERSON_NAME] | [STREET_ADDRESS][PERSON_NAME]舖" at bounding box center [595, 396] width 346 height 11
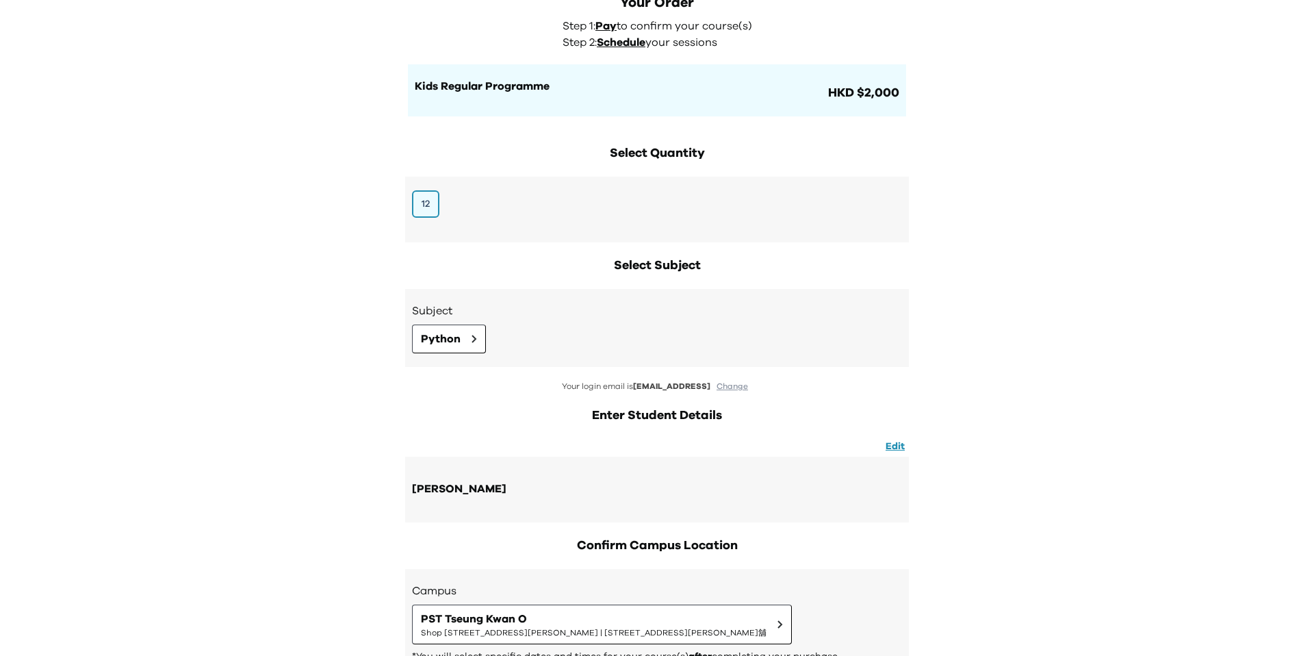
scroll to position [0, 0]
